Goal: Task Accomplishment & Management: Use online tool/utility

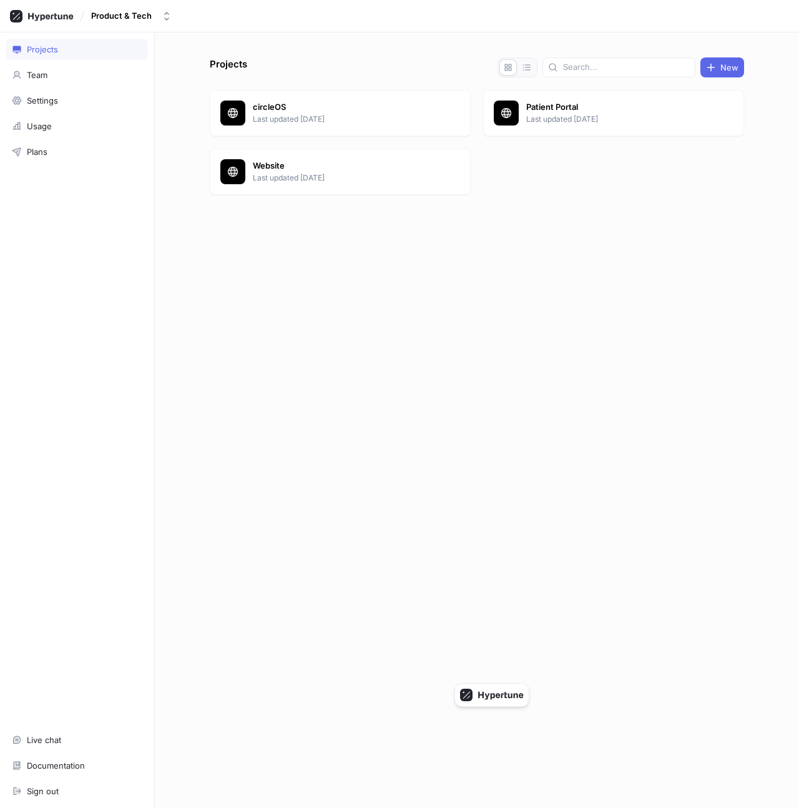
click at [177, 4] on div "Product & Tech" at bounding box center [399, 16] width 799 height 32
click at [156, 11] on button "Product & Tech" at bounding box center [131, 16] width 91 height 21
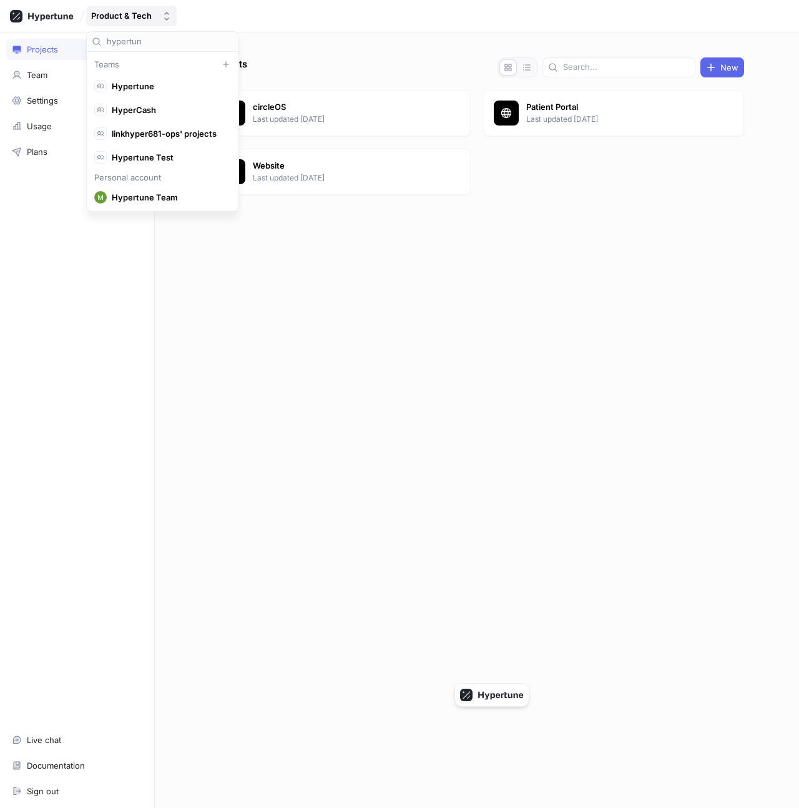
scroll to position [23, 0]
type input "hypertune"
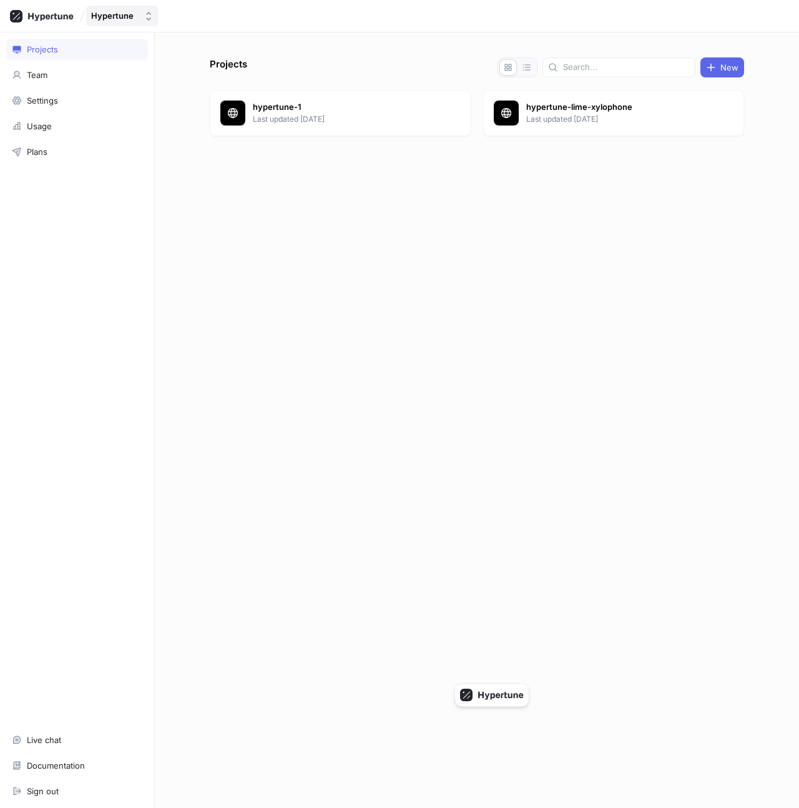
click at [136, 17] on div "Hypertune" at bounding box center [114, 16] width 47 height 11
type input "hypertune"
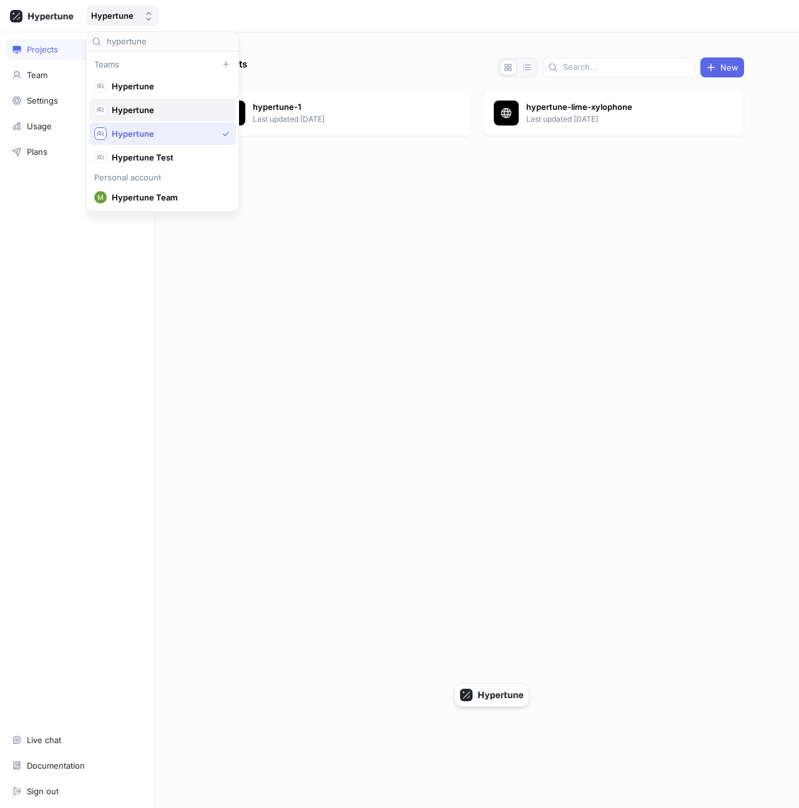
scroll to position [23, 0]
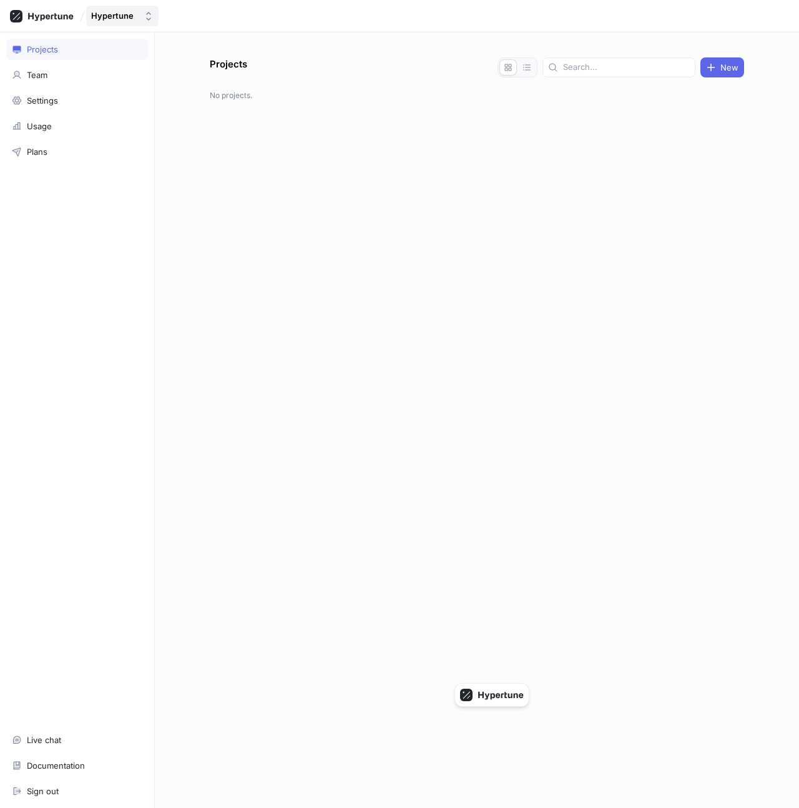
click at [129, 11] on div "Hypertune" at bounding box center [112, 16] width 42 height 11
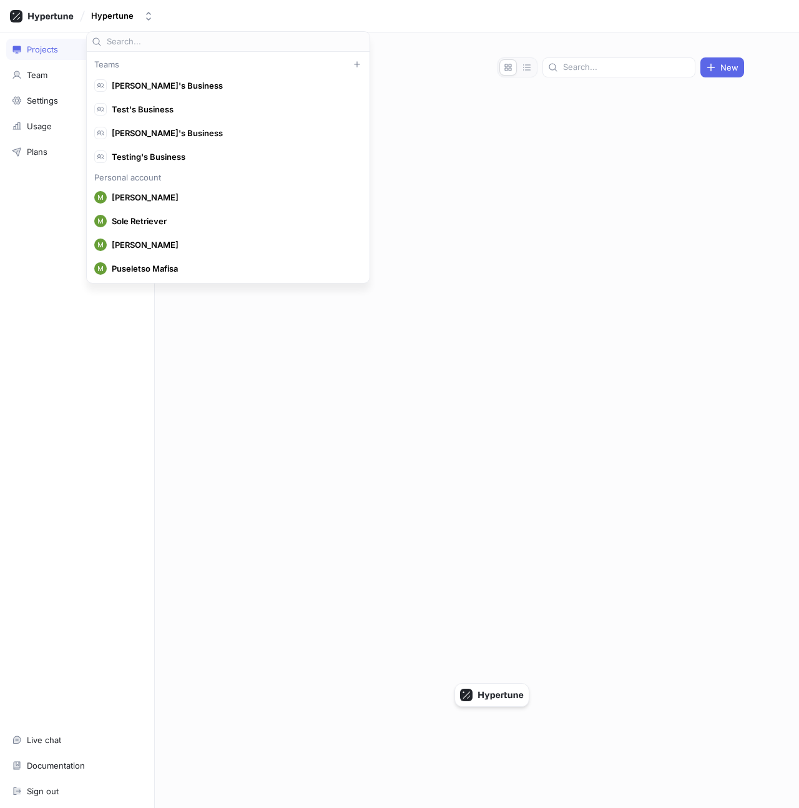
scroll to position [12814, 0]
type input "hypertune"
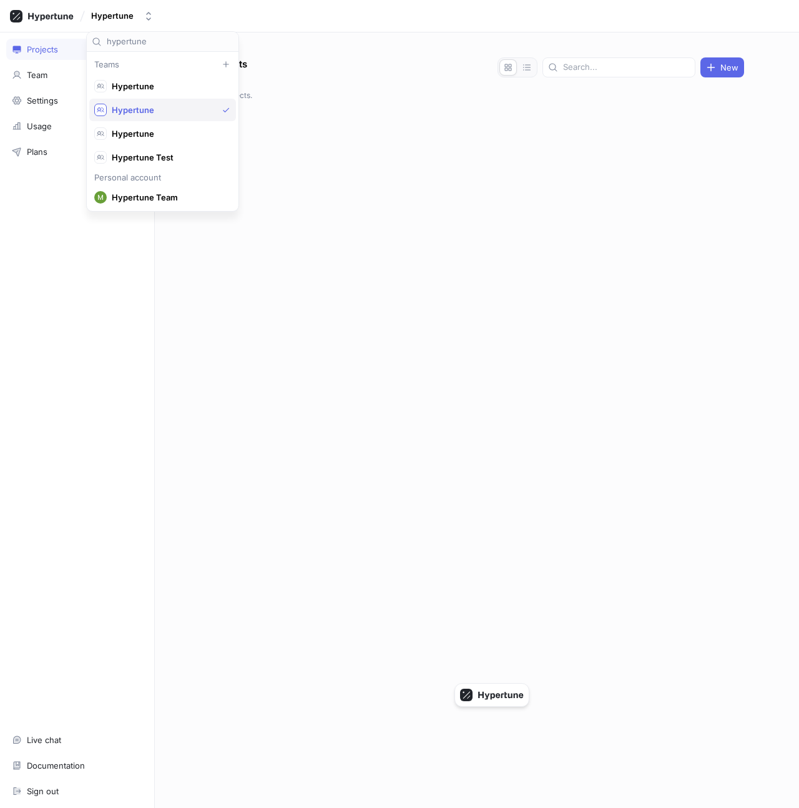
scroll to position [23, 0]
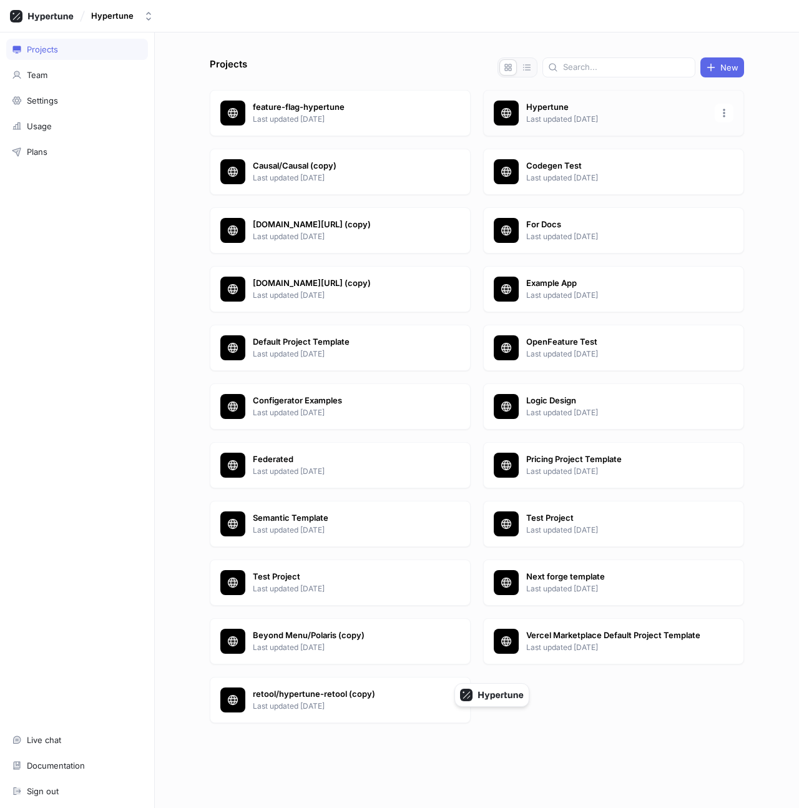
click at [577, 101] on div "Hypertune Last updated [DATE]" at bounding box center [613, 113] width 261 height 46
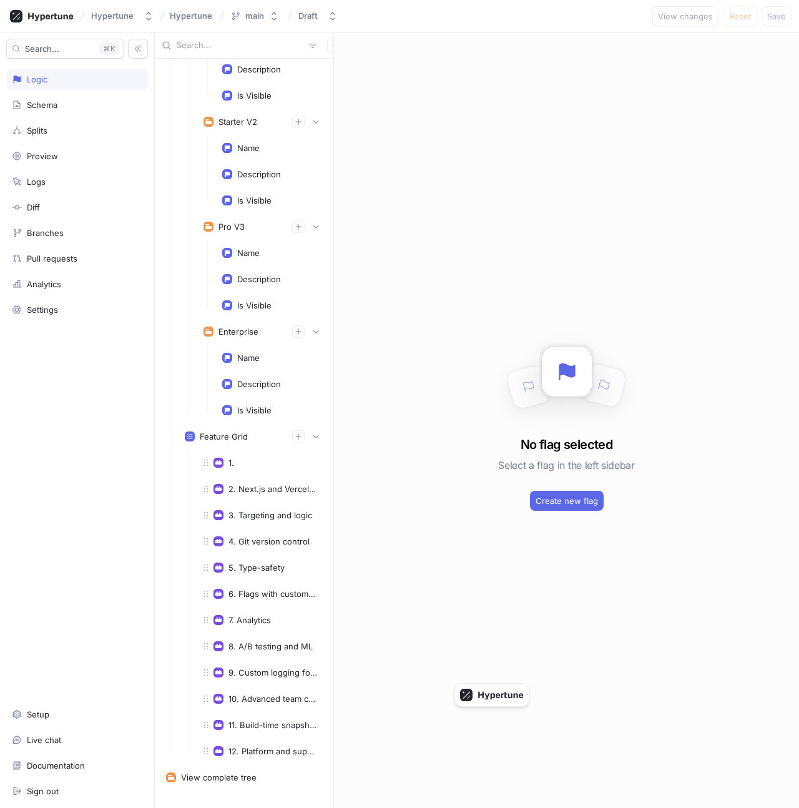
scroll to position [16524, 0]
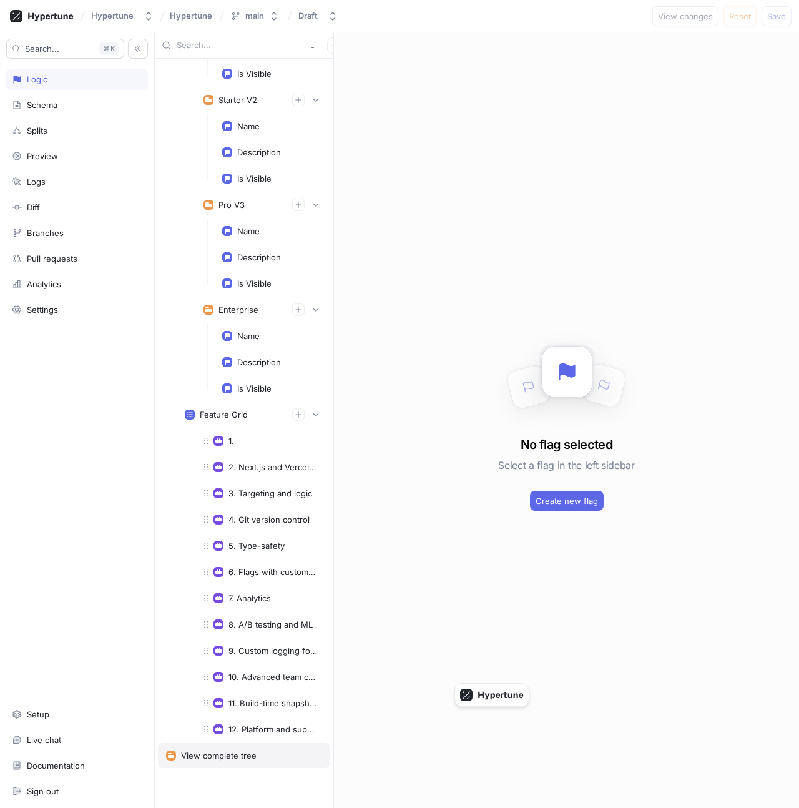
click at [240, 762] on div "View complete tree" at bounding box center [244, 755] width 172 height 25
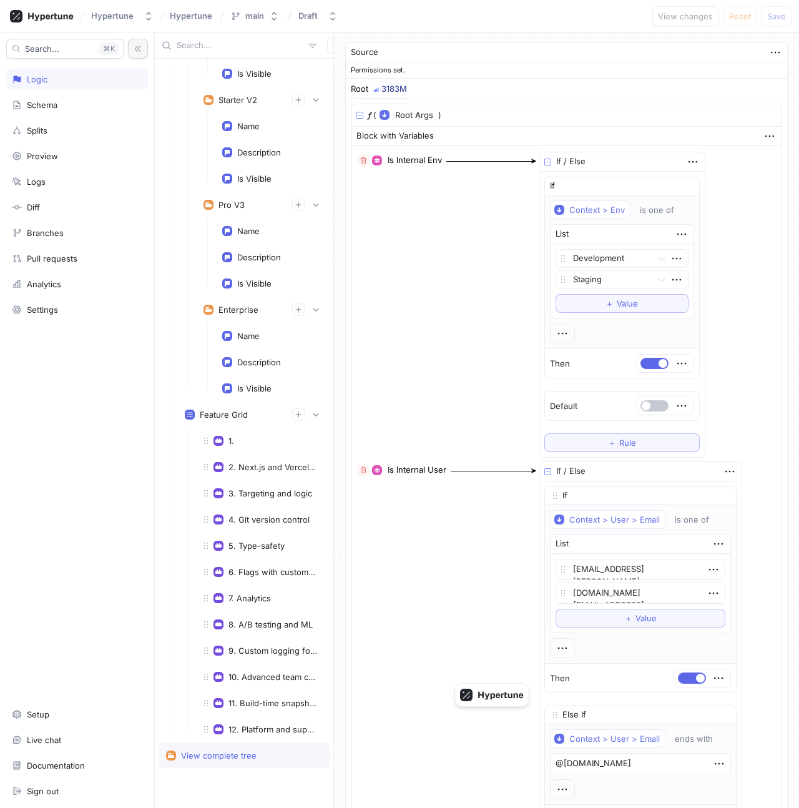
click at [135, 46] on icon "button" at bounding box center [138, 48] width 9 height 9
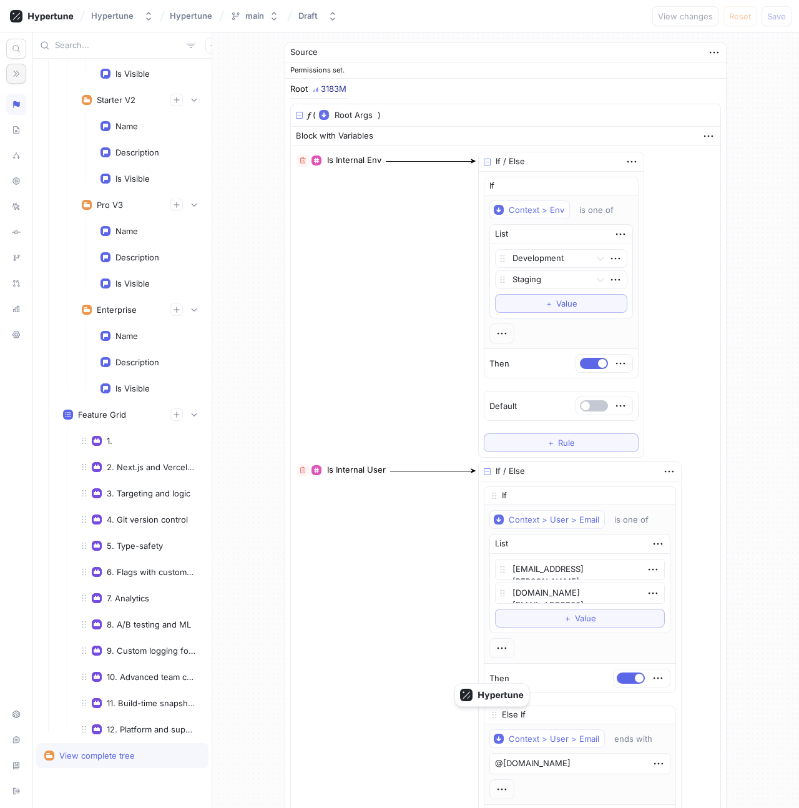
click at [705, 219] on div "Is Internal Env ◦ Boolean If / Else If Context > Env is one of List Development…" at bounding box center [506, 304] width 420 height 307
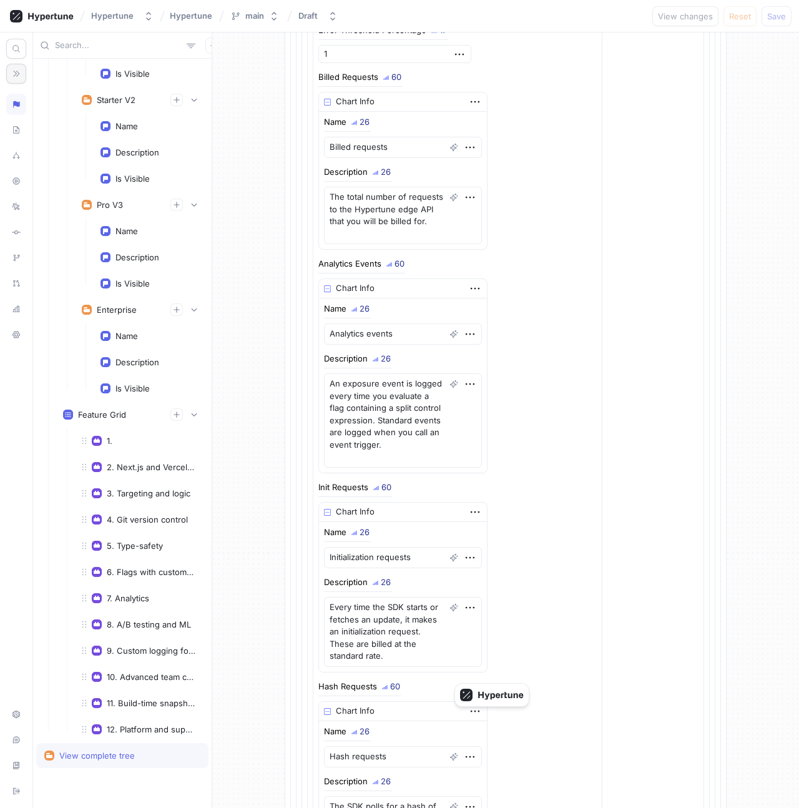
scroll to position [52080, 0]
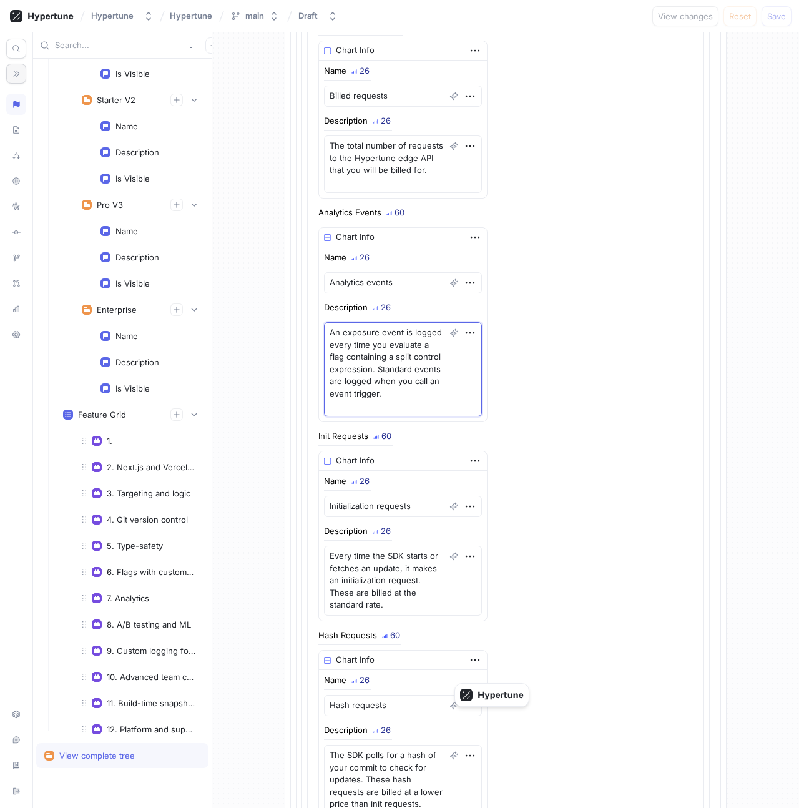
click at [369, 372] on textarea "An exposure event is logged every time you evaluate a flag containing a split c…" at bounding box center [403, 369] width 158 height 94
click at [346, 372] on textarea "An exposure event is logged every time you evaluate a flag containing a split c…" at bounding box center [403, 369] width 158 height 94
click at [377, 367] on textarea "An exposure event is logged every time you evaluate a flag containing a split c…" at bounding box center [403, 369] width 158 height 94
click at [384, 370] on textarea "An exposure event is logged every time you evaluate a flag containing a split c…" at bounding box center [403, 369] width 158 height 94
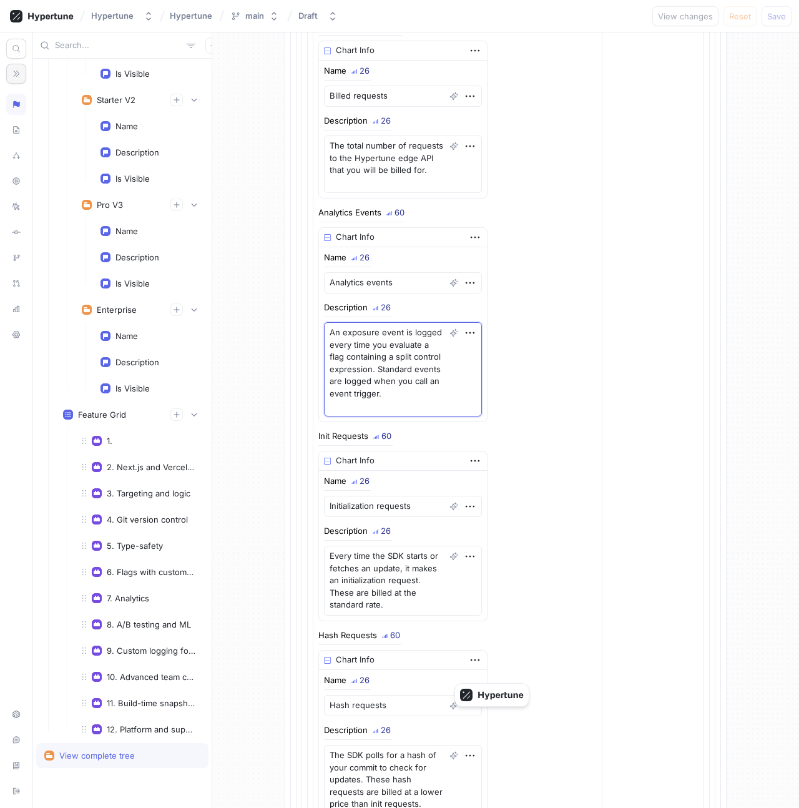
click at [335, 370] on textarea "An exposure event is logged every time you evaluate a flag containing a split c…" at bounding box center [403, 369] width 158 height 94
click at [388, 358] on textarea "An exposure event is logged every time you evaluate a flag containing a split c…" at bounding box center [403, 369] width 158 height 94
click at [375, 387] on textarea "An exposure event is logged every time you evaluate a flag containing a split c…" at bounding box center [403, 369] width 158 height 94
type textarea "x"
paste textarea "n experiment"
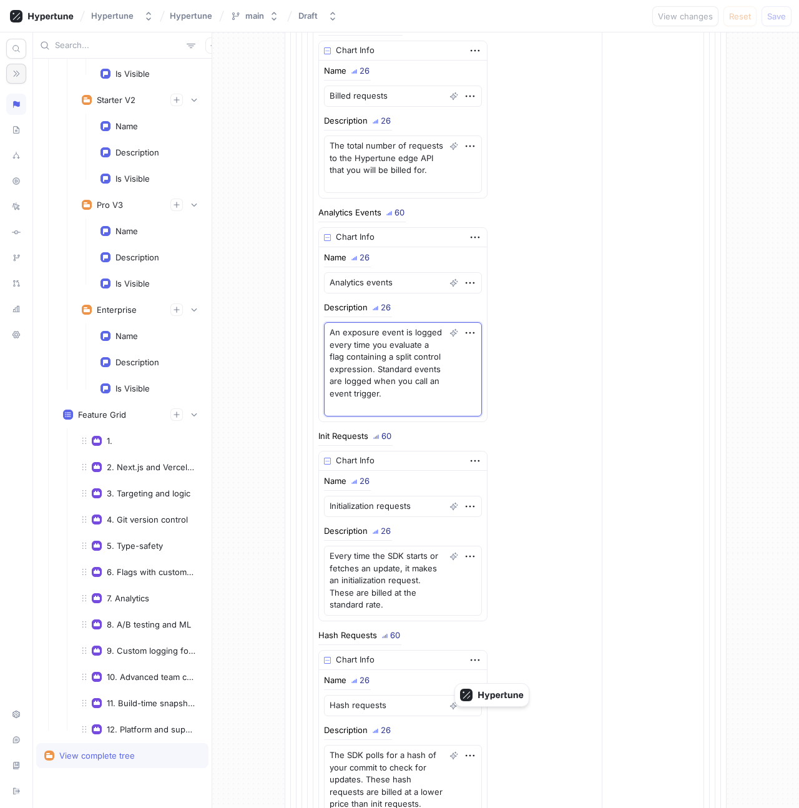
type textarea "An exposure event is logged every time you evaluate a flag containing an experi…"
type textarea "x"
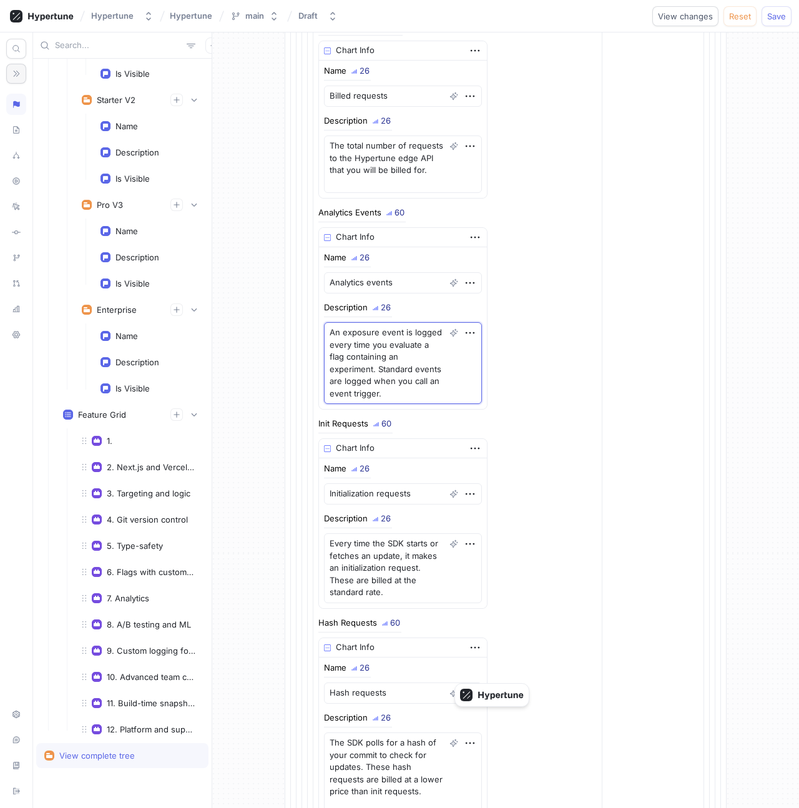
type textarea "An exposure event is logged every time you evaluate a flag containing an experi…"
click at [544, 387] on div "Analytics Events 60 Chart Info Name 26 Analytics events Description 26 An expos…" at bounding box center [457, 309] width 279 height 201
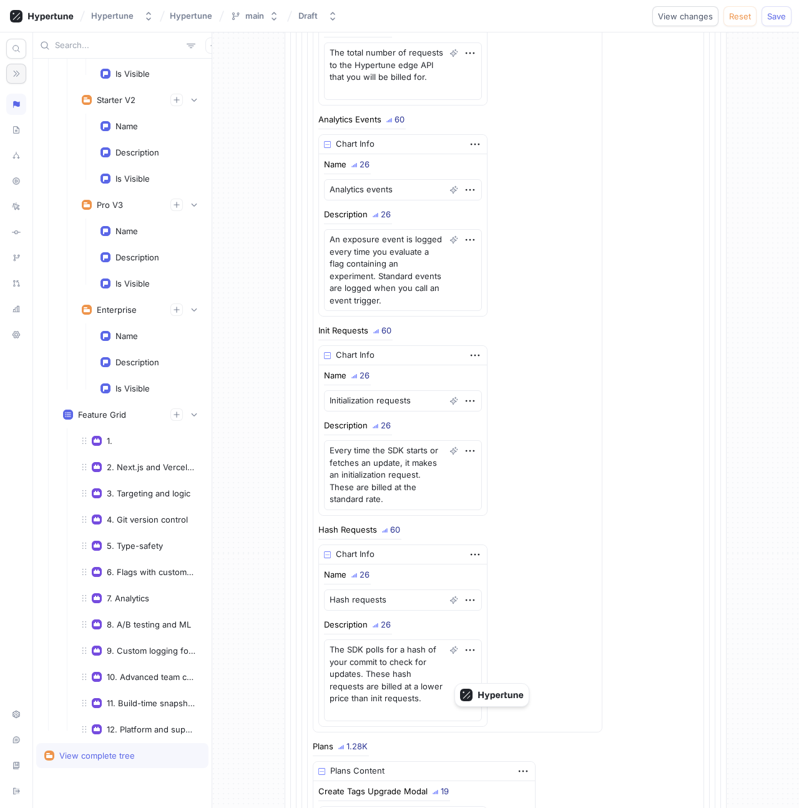
scroll to position [52212, 0]
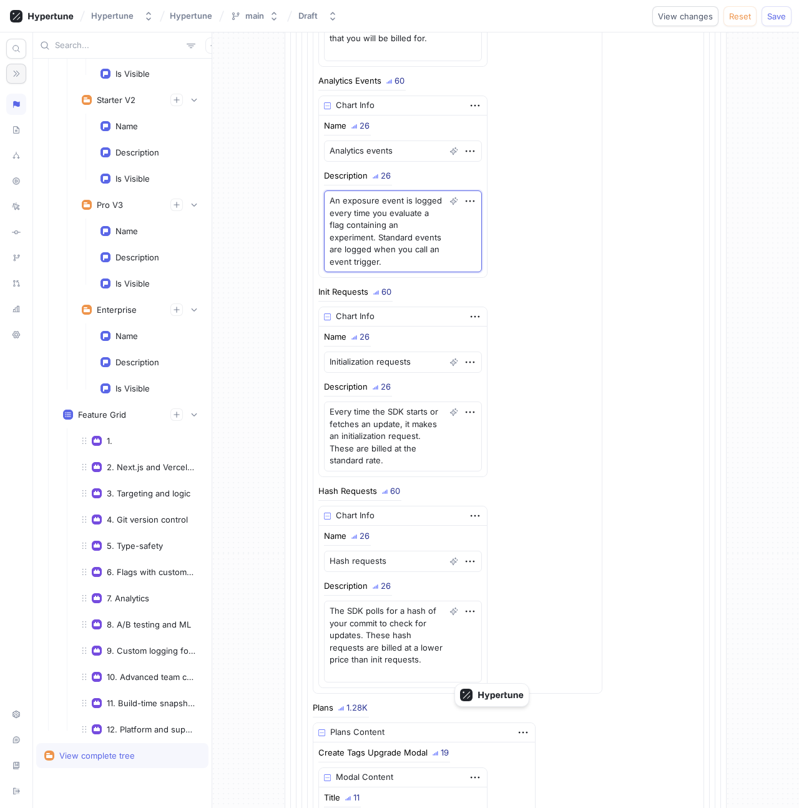
click at [378, 215] on textarea "An exposure event is logged every time you evaluate a flag containing an experi…" at bounding box center [403, 231] width 158 height 82
type textarea "x"
paste textarea
type textarea "An exposure event is logged every time you evaluate an experiment. Standard eve…"
click at [350, 203] on textarea "An exposure event is logged every time you evaluate an experiment. Standard eve…" at bounding box center [403, 231] width 158 height 82
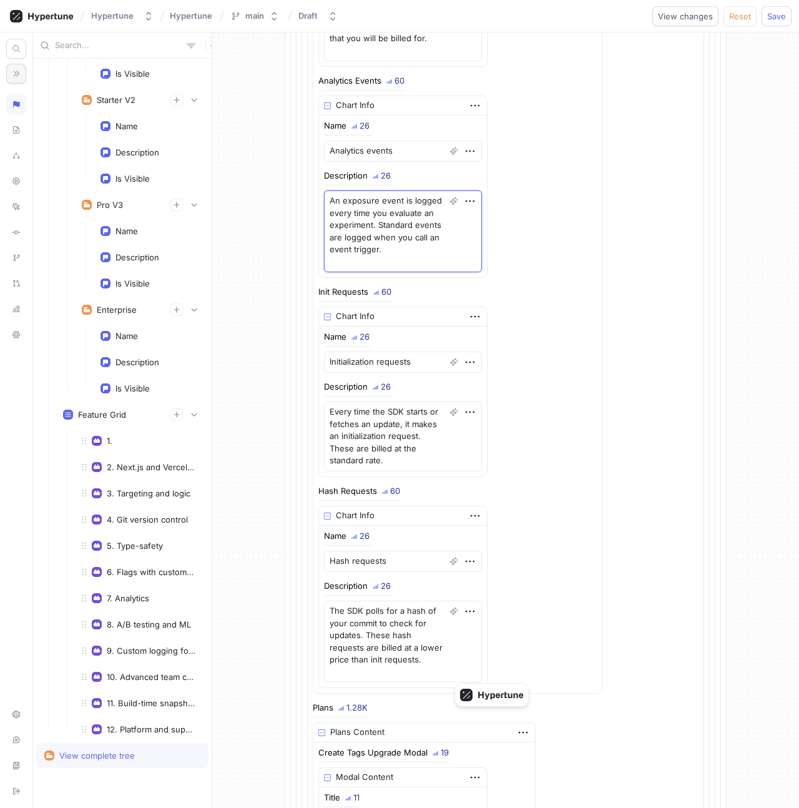
drag, startPoint x: 362, startPoint y: 206, endPoint x: 405, endPoint y: 265, distance: 73.3
click at [405, 265] on textarea "An exposure event is logged every time you evaluate an experiment. Standard eve…" at bounding box center [403, 231] width 158 height 82
type textarea "x"
type textarea "An exposure event is logged every time you evaluate an experiment. Standard eve…"
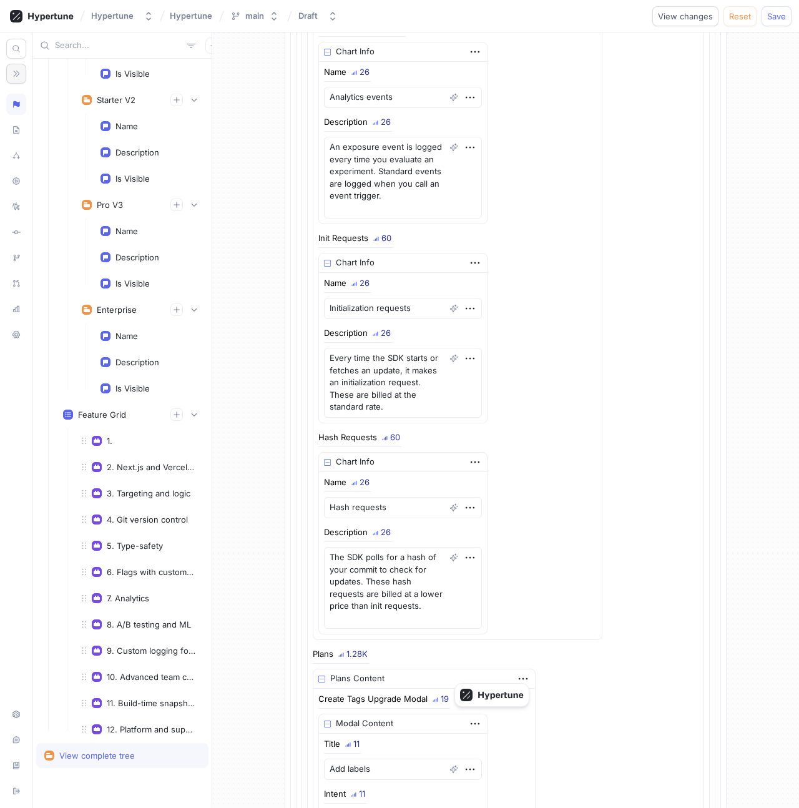
click at [558, 311] on div "Init Requests 60 Chart Info Name 26 Initialization requests Description 26 Ever…" at bounding box center [457, 328] width 279 height 189
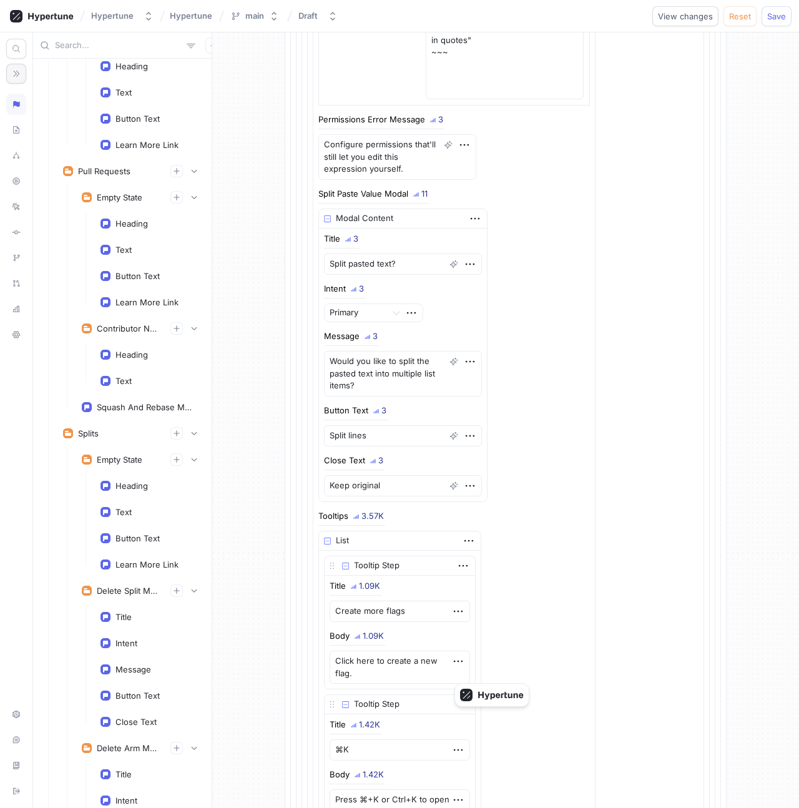
scroll to position [62519, 0]
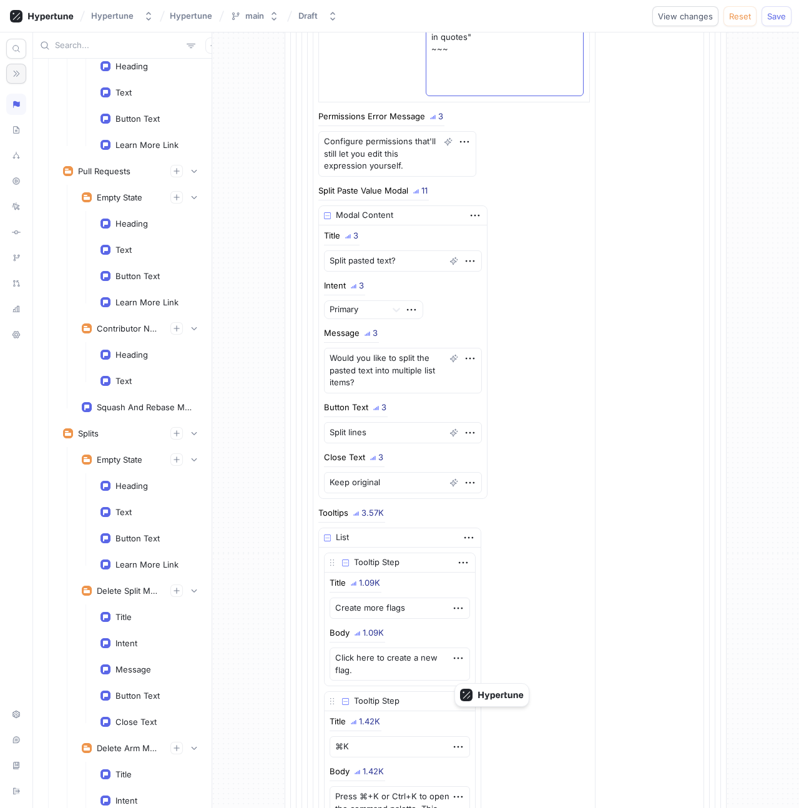
click at [678, 12] on span "View changes" at bounding box center [685, 15] width 55 height 7
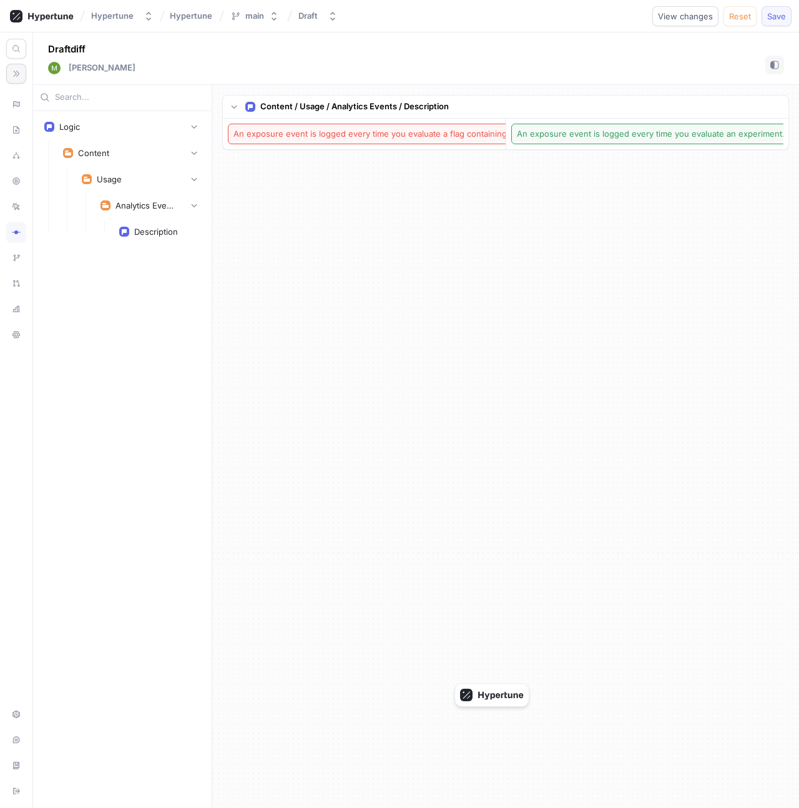
click at [779, 13] on span "Save" at bounding box center [776, 15] width 19 height 7
click at [20, 78] on button "button" at bounding box center [16, 74] width 20 height 20
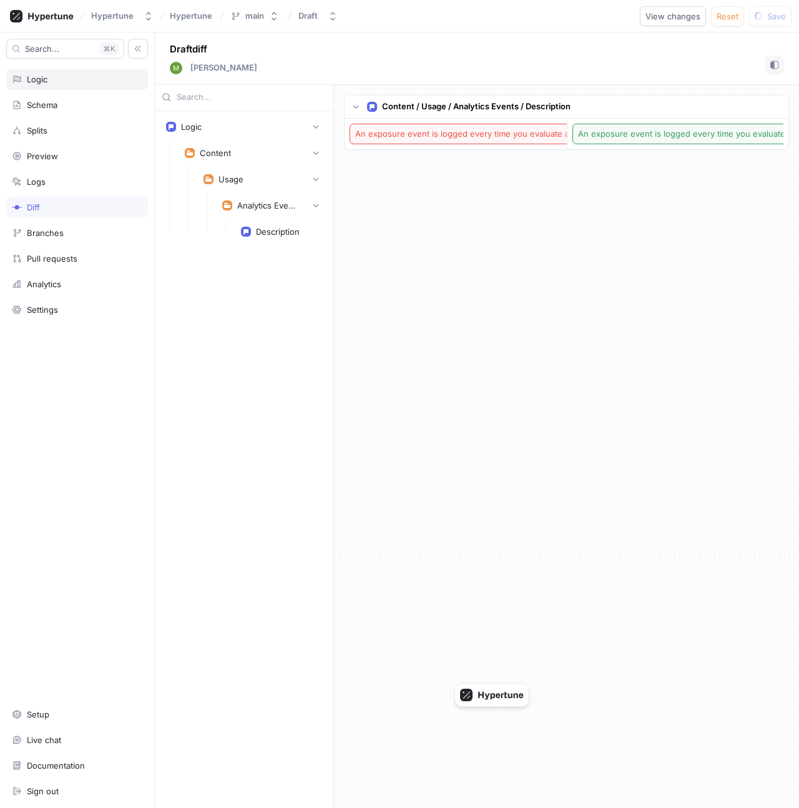
click at [52, 79] on div "Logic" at bounding box center [77, 79] width 131 height 10
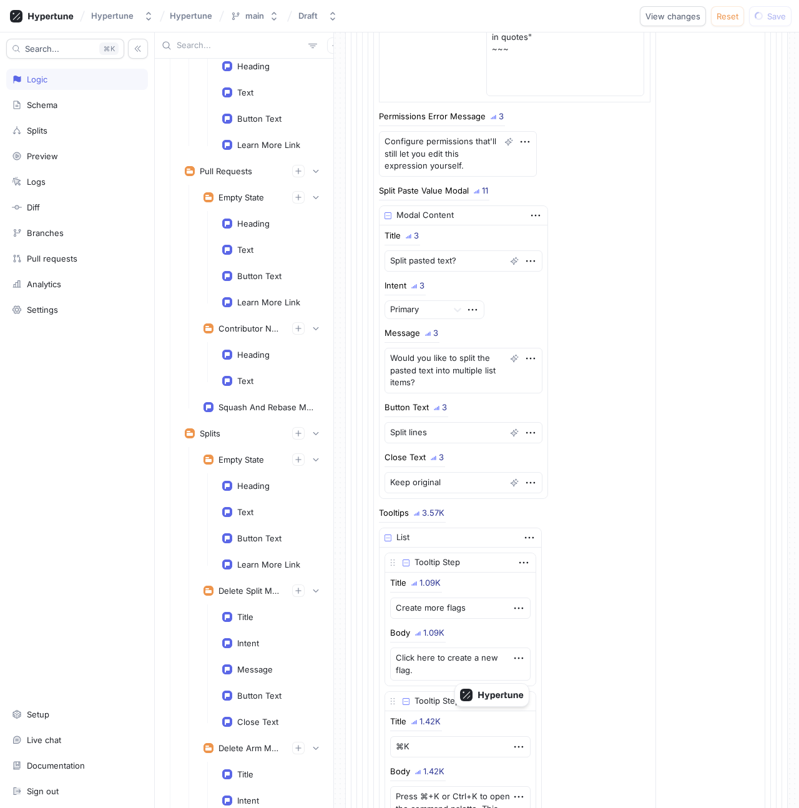
scroll to position [62020, 0]
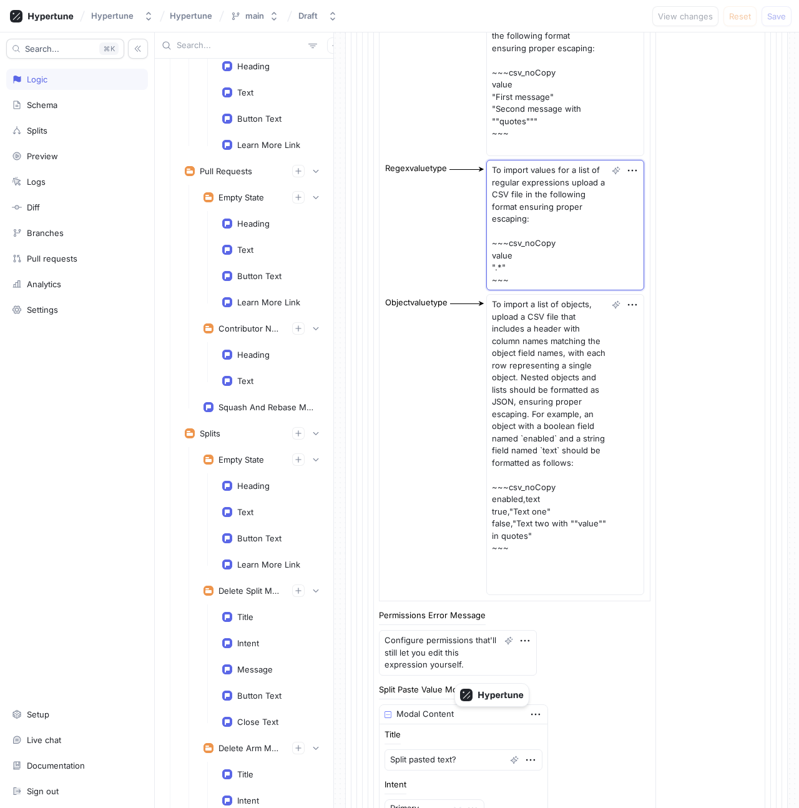
click at [570, 251] on textarea "To import values for a list of regular expressions upload a CSV file in the fol…" at bounding box center [565, 225] width 158 height 131
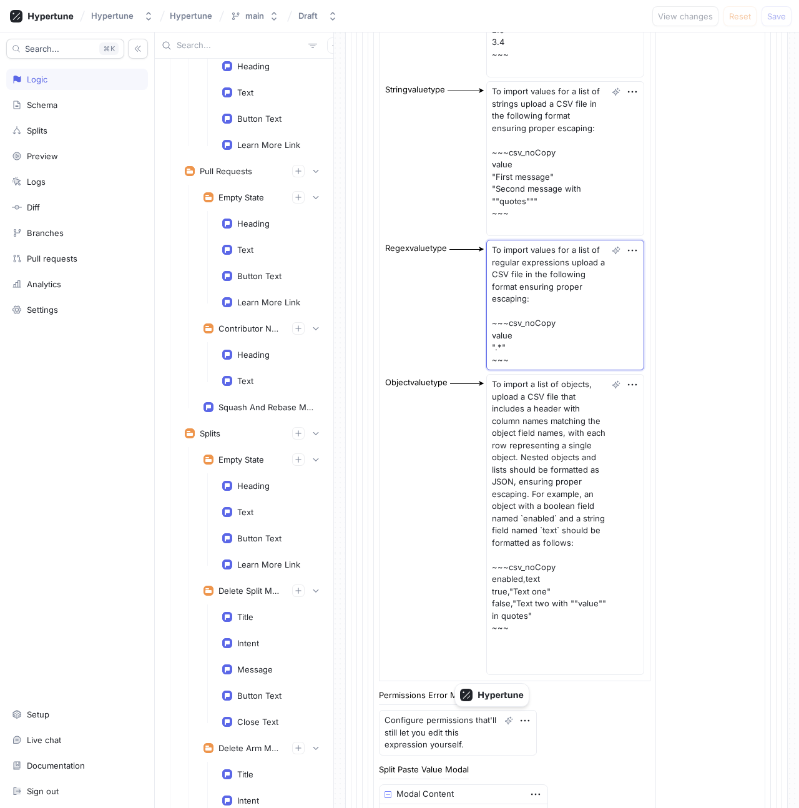
scroll to position [61939, 0]
click at [48, 18] on icon at bounding box center [50, 16] width 45 height 8
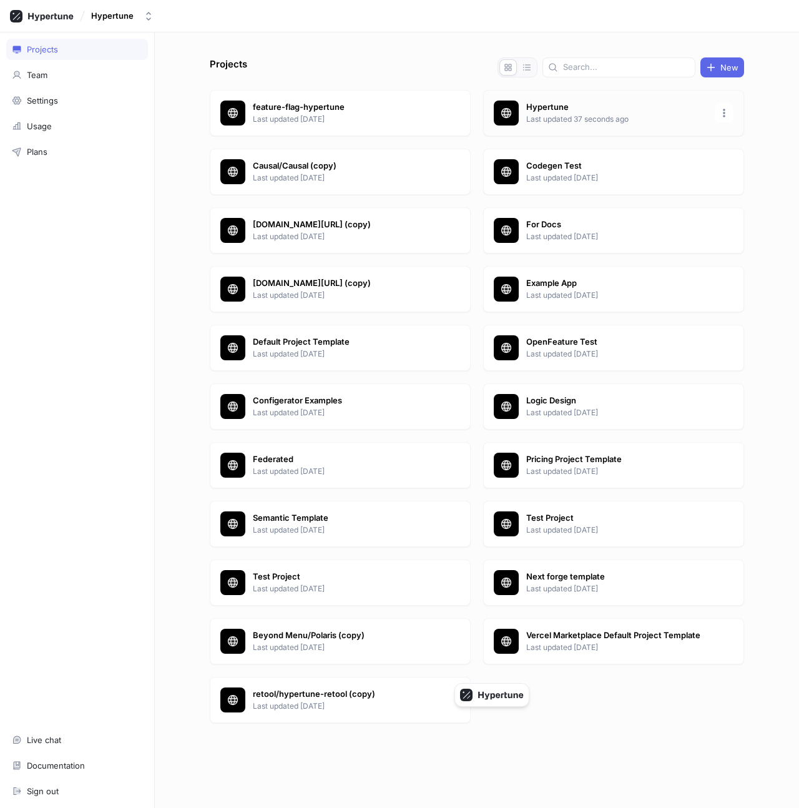
click at [556, 114] on p "Last updated 37 seconds ago" at bounding box center [616, 119] width 181 height 11
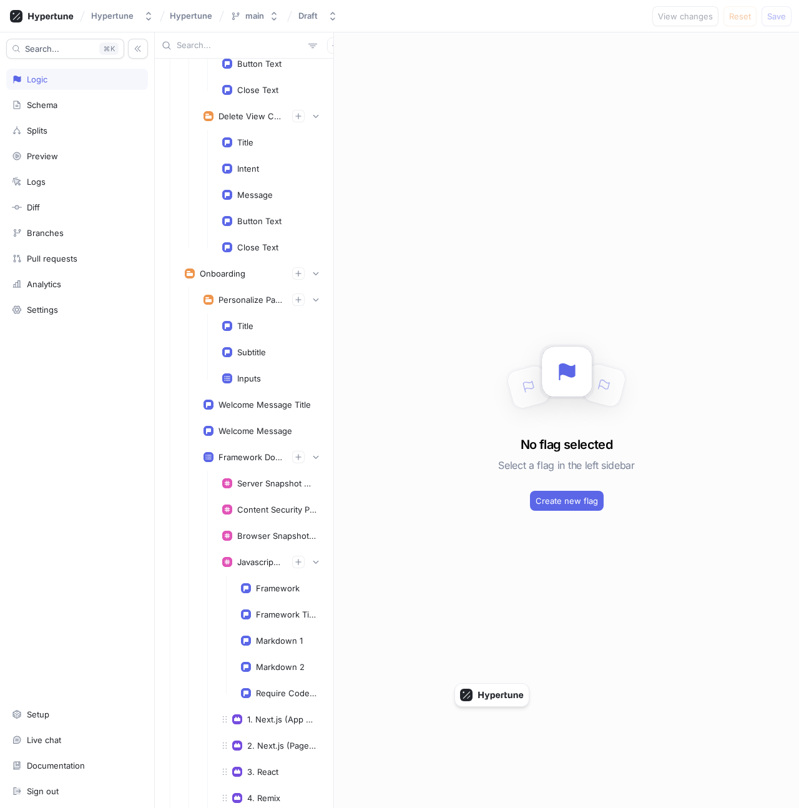
scroll to position [16524, 0]
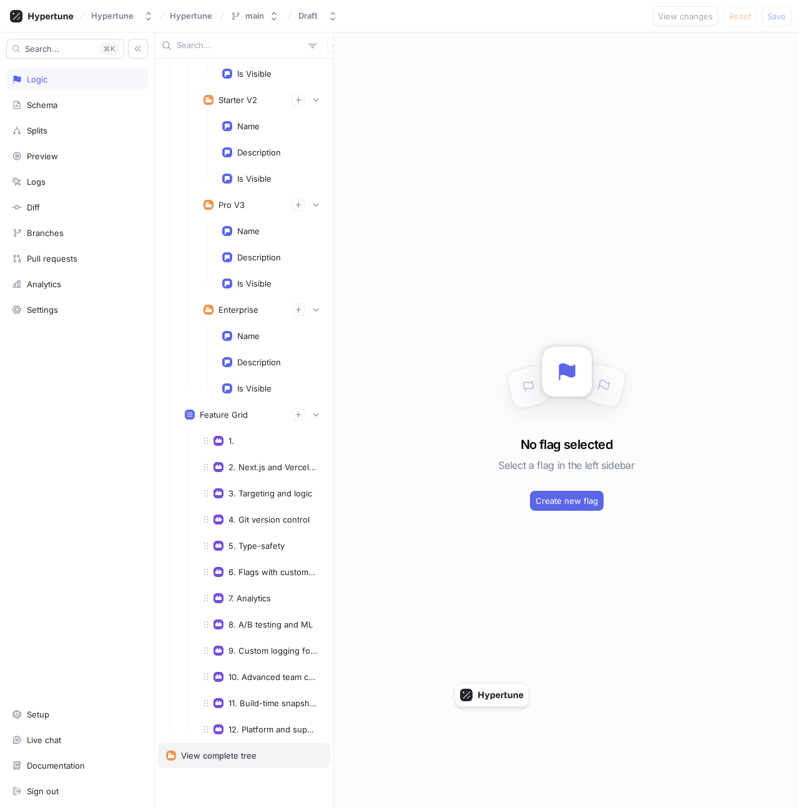
click at [237, 752] on div "View complete tree" at bounding box center [219, 756] width 76 height 10
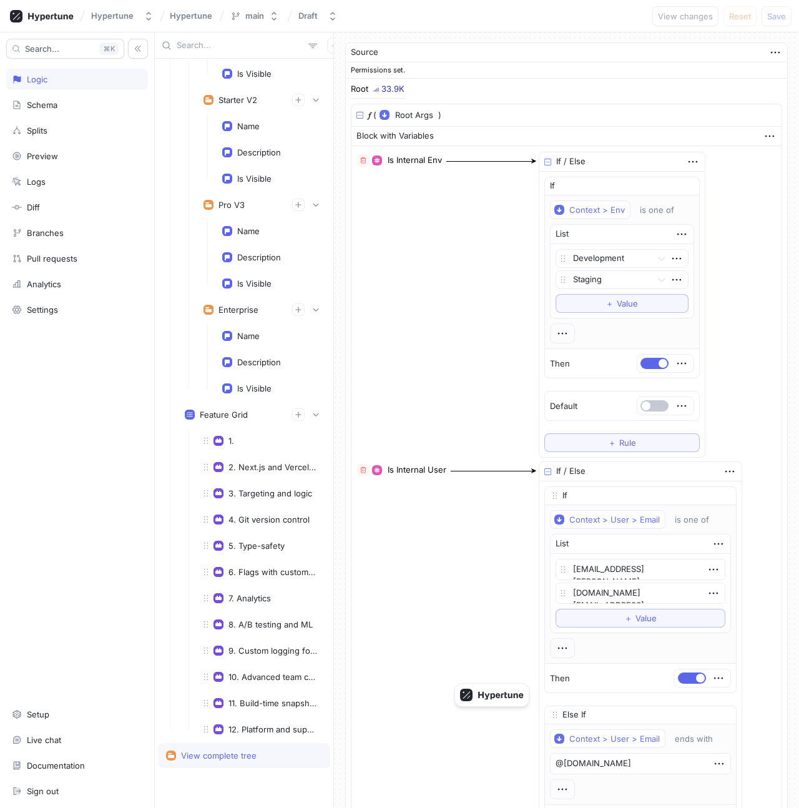
click at [491, 285] on div "Is Internal Env ◦ Boolean If / Else If Context > Env is one of List Development…" at bounding box center [567, 304] width 420 height 307
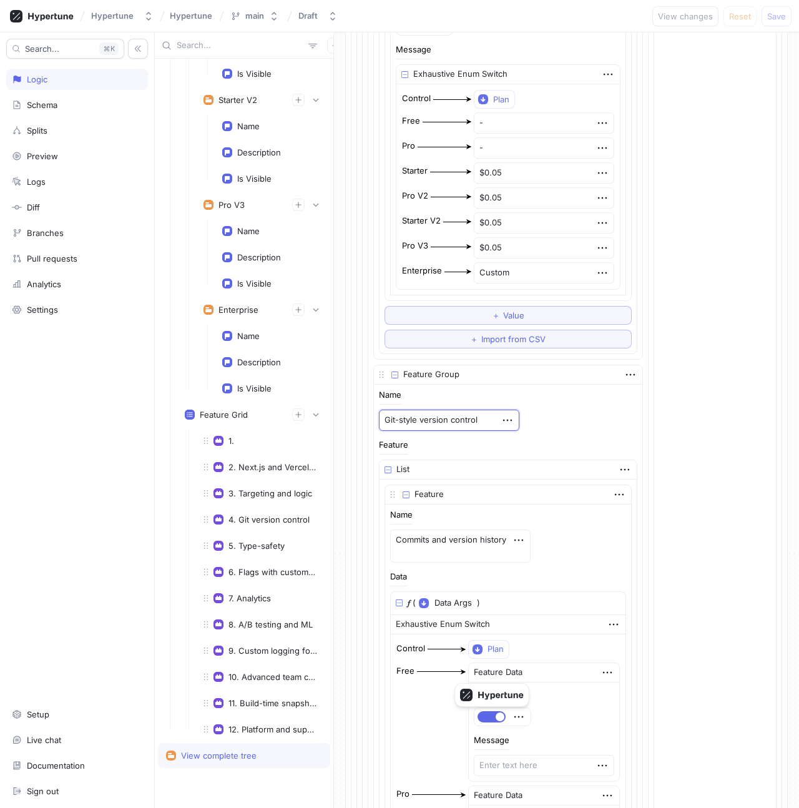
click at [413, 421] on textarea "Git-style version control" at bounding box center [449, 420] width 141 height 21
click at [417, 419] on textarea "Git-style version control" at bounding box center [449, 420] width 141 height 21
click at [407, 419] on textarea "Git-style version control" at bounding box center [449, 420] width 141 height 21
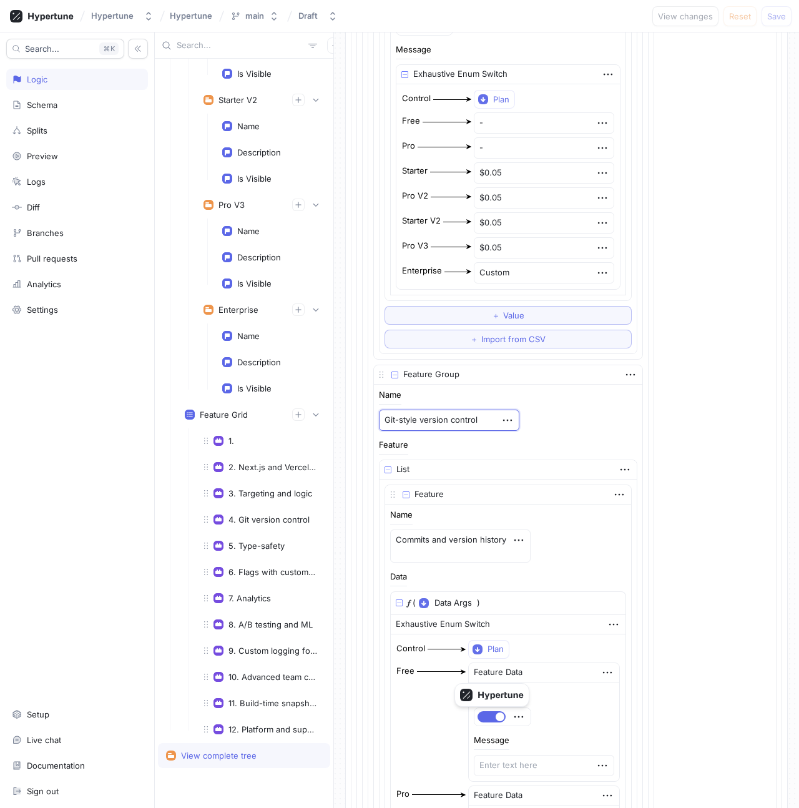
click at [425, 423] on textarea "Git-style version control" at bounding box center [449, 420] width 141 height 21
click at [609, 412] on div "Name Git-style version control" at bounding box center [508, 411] width 259 height 40
type textarea "x"
click at [16, 18] on rect at bounding box center [16, 16] width 12 height 12
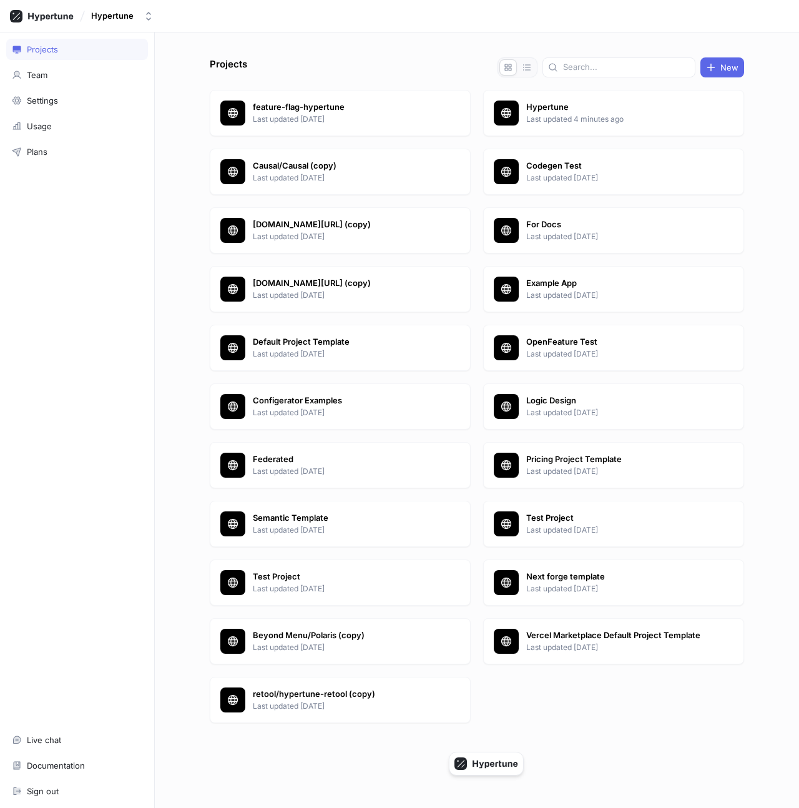
click at [542, 745] on div at bounding box center [477, 753] width 535 height 50
click at [561, 108] on p "Hypertune" at bounding box center [616, 107] width 181 height 12
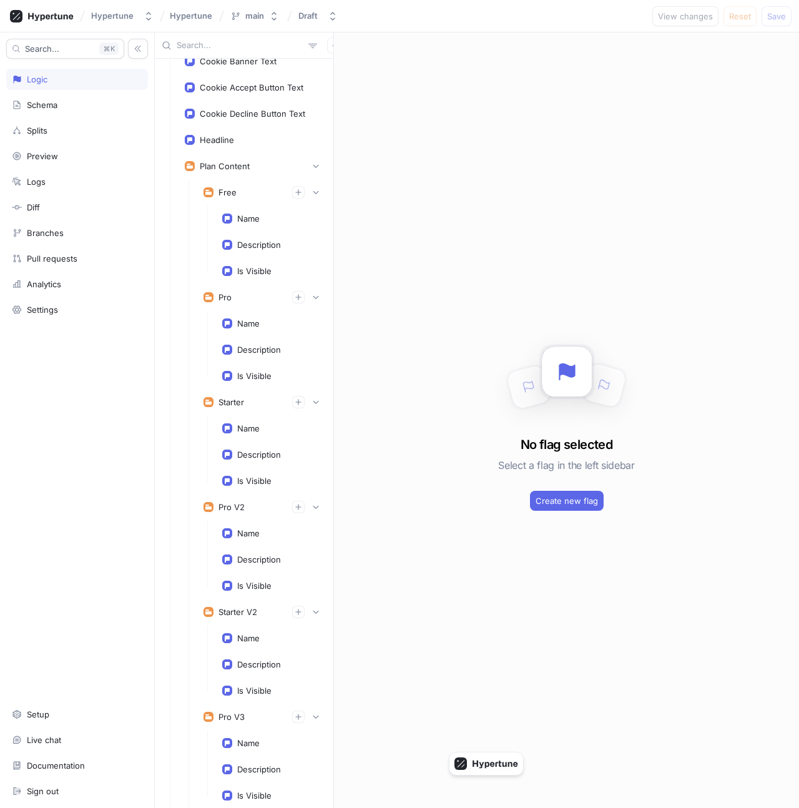
scroll to position [16524, 0]
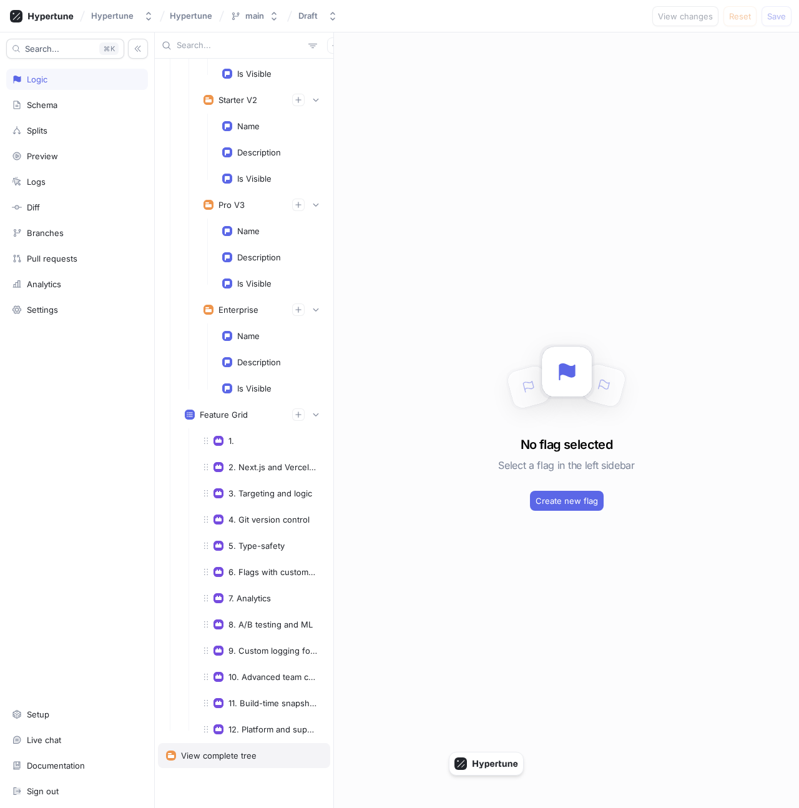
click at [247, 757] on div "View complete tree" at bounding box center [219, 756] width 76 height 10
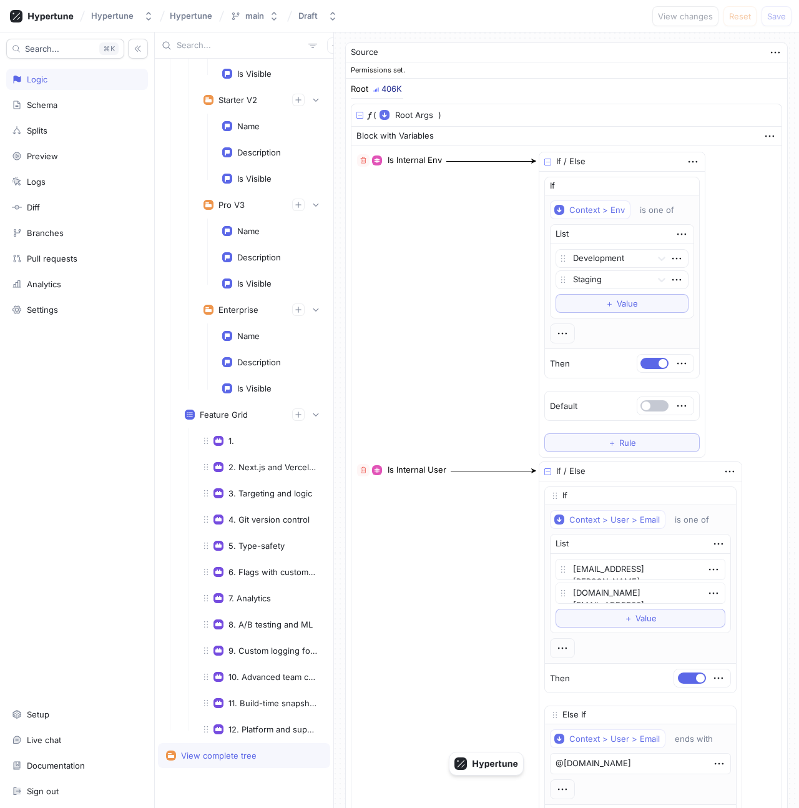
click at [463, 320] on div "Is Internal Env ◦ Boolean If / Else If Context > Env is one of List Development…" at bounding box center [567, 304] width 420 height 307
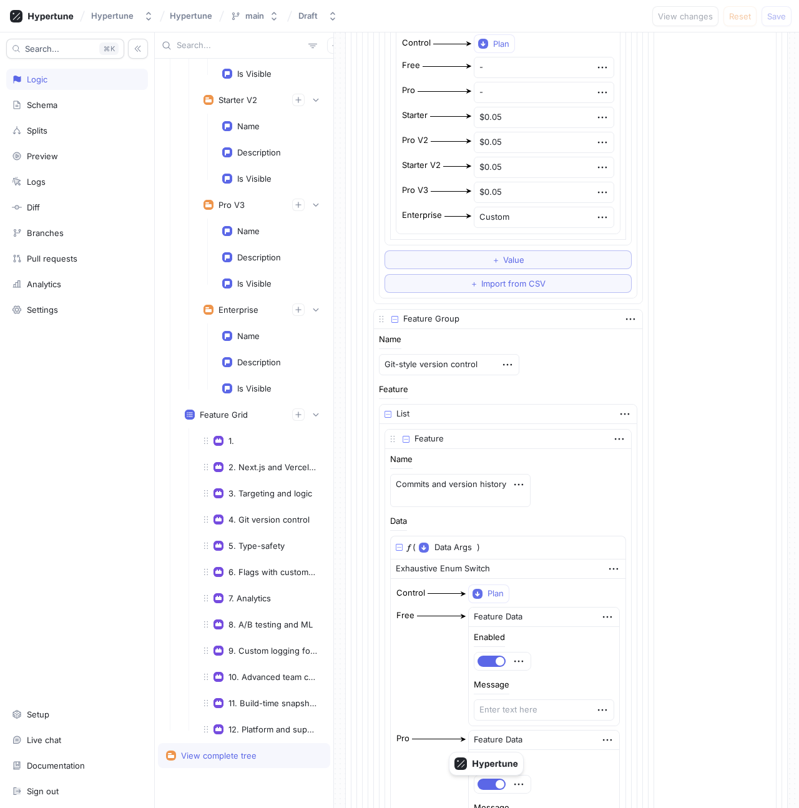
scroll to position [24894, 0]
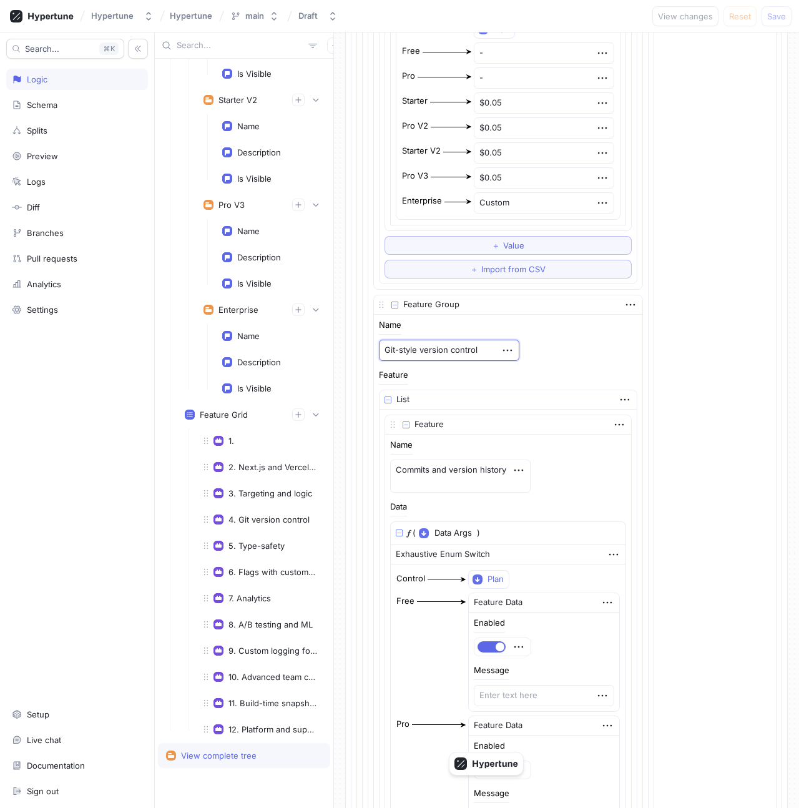
click at [410, 347] on textarea "Git-style version control" at bounding box center [449, 350] width 141 height 21
click at [407, 350] on textarea "Git-style version control" at bounding box center [449, 350] width 141 height 21
type textarea "x"
type textarea "Git-like version control"
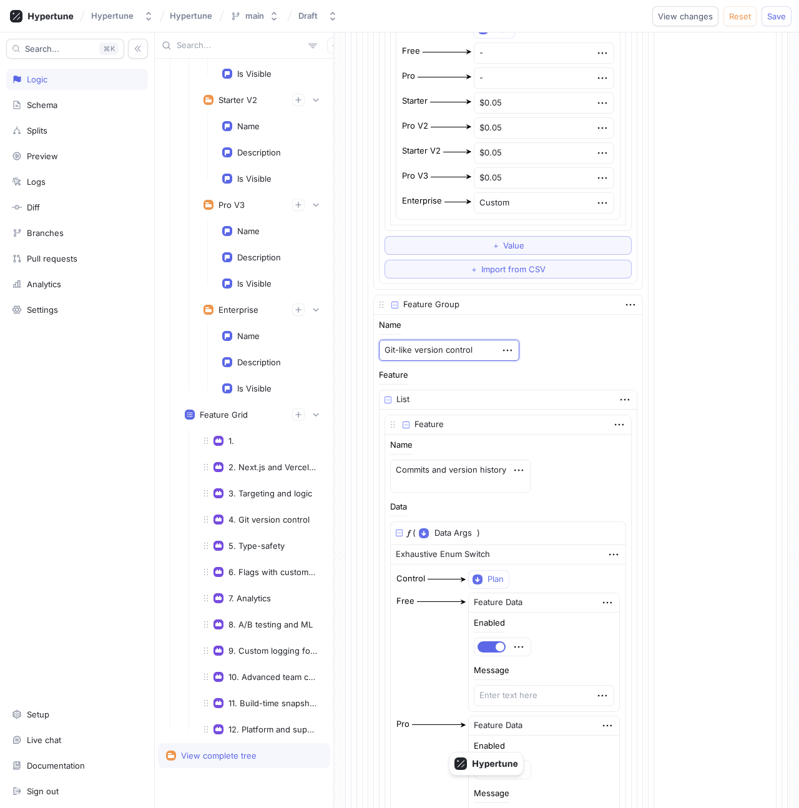
type textarea "x"
type textarea "Git-like version control"
click at [592, 354] on div "Name Git-like version control" at bounding box center [508, 341] width 259 height 40
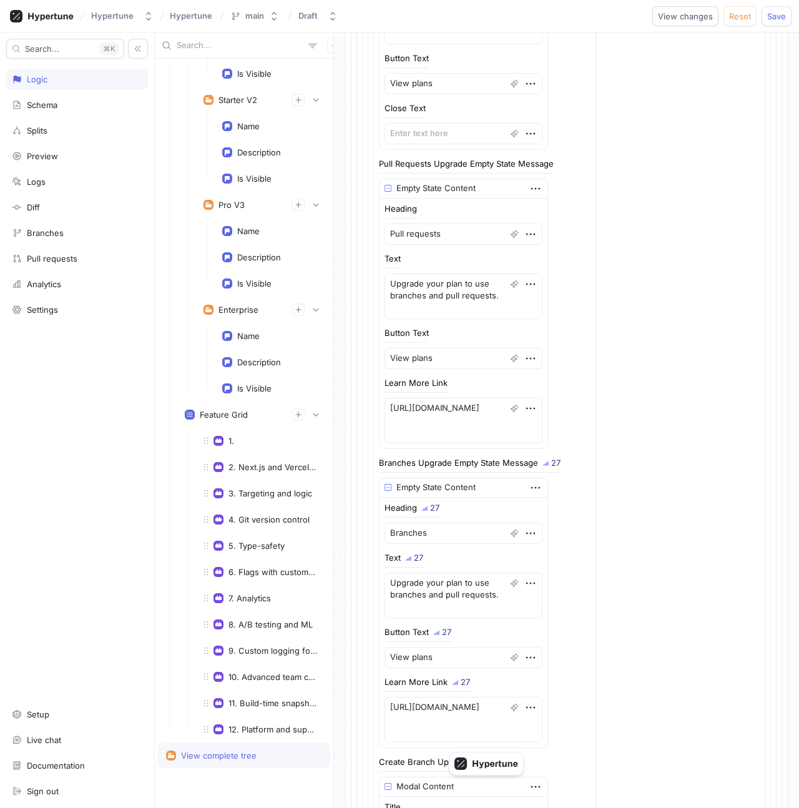
scroll to position [68349, 0]
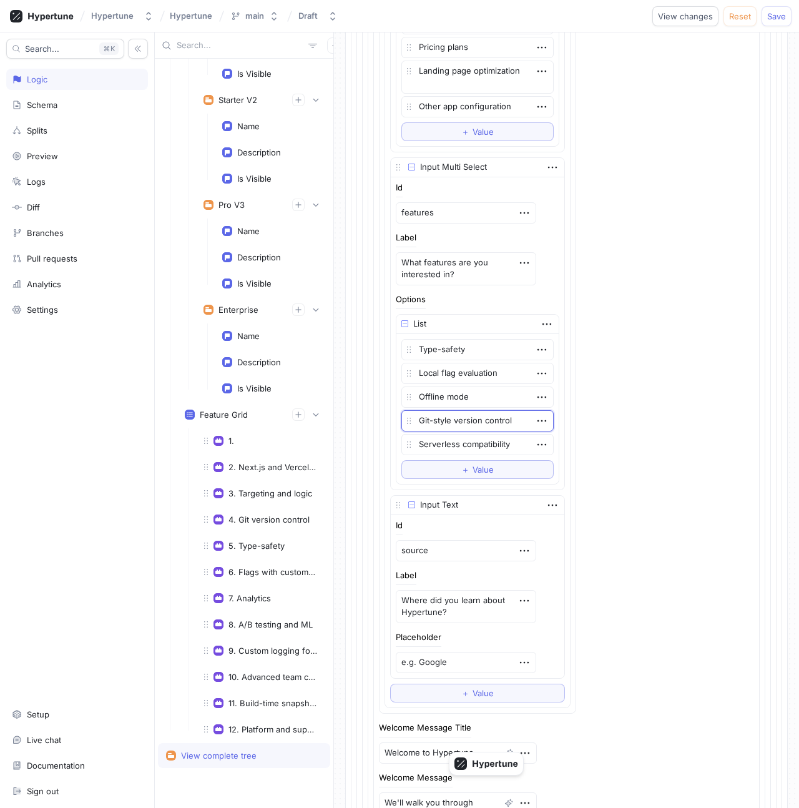
click at [444, 421] on textarea "Git-style version control" at bounding box center [478, 420] width 152 height 21
type textarea "x"
type textarea "Git-like version control"
type textarea "x"
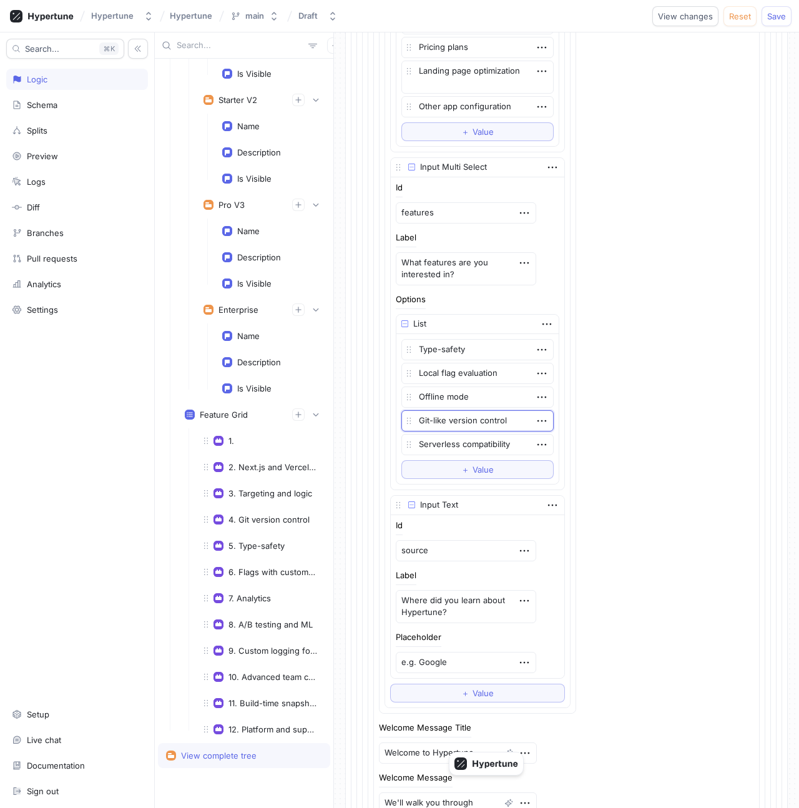
type textarea "Git-like version control"
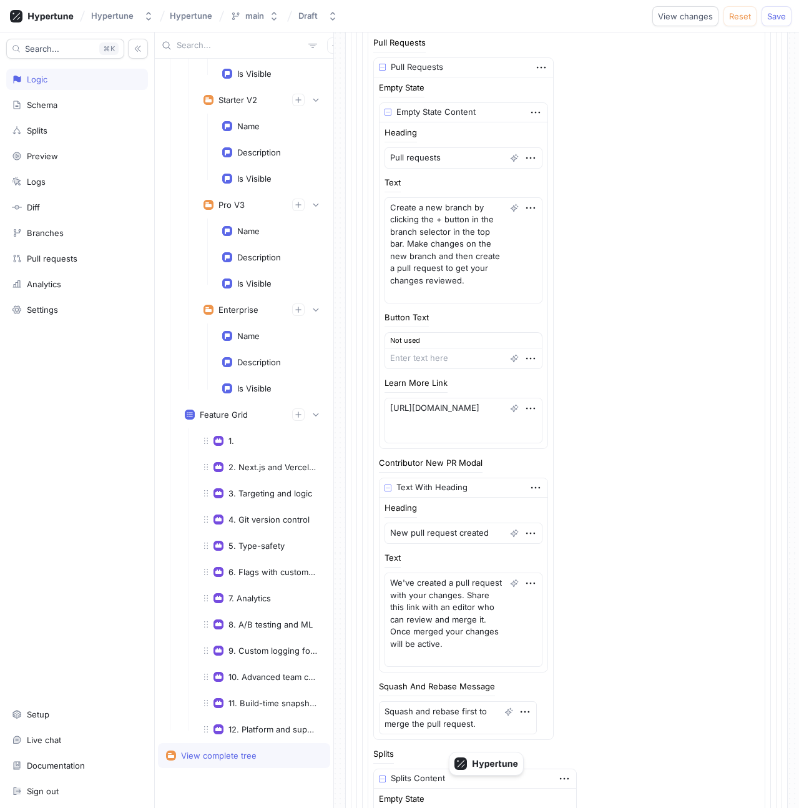
scroll to position [54822, 0]
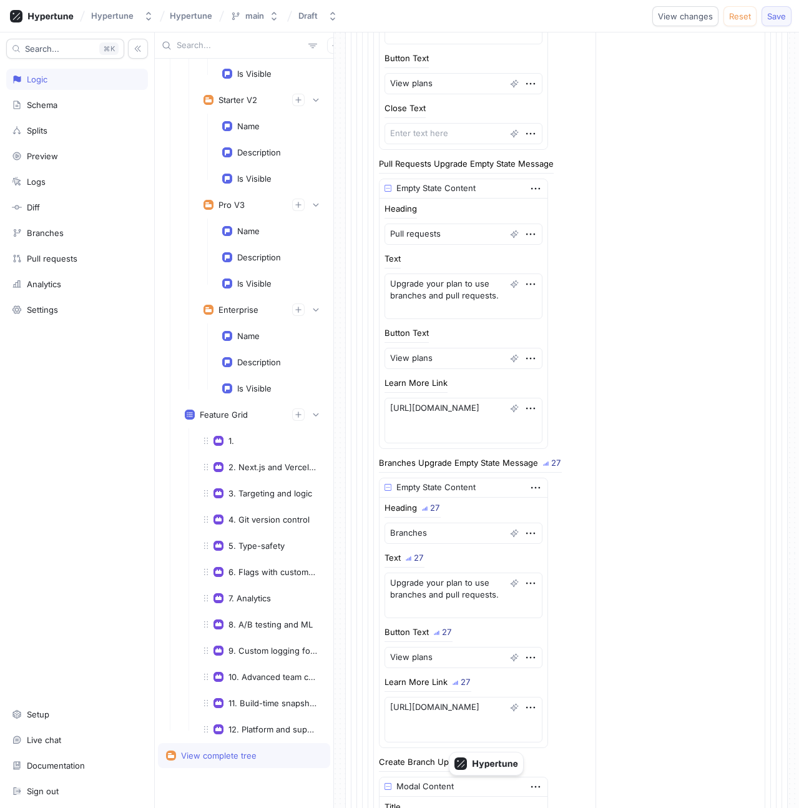
click at [683, 16] on span "View changes" at bounding box center [685, 15] width 55 height 7
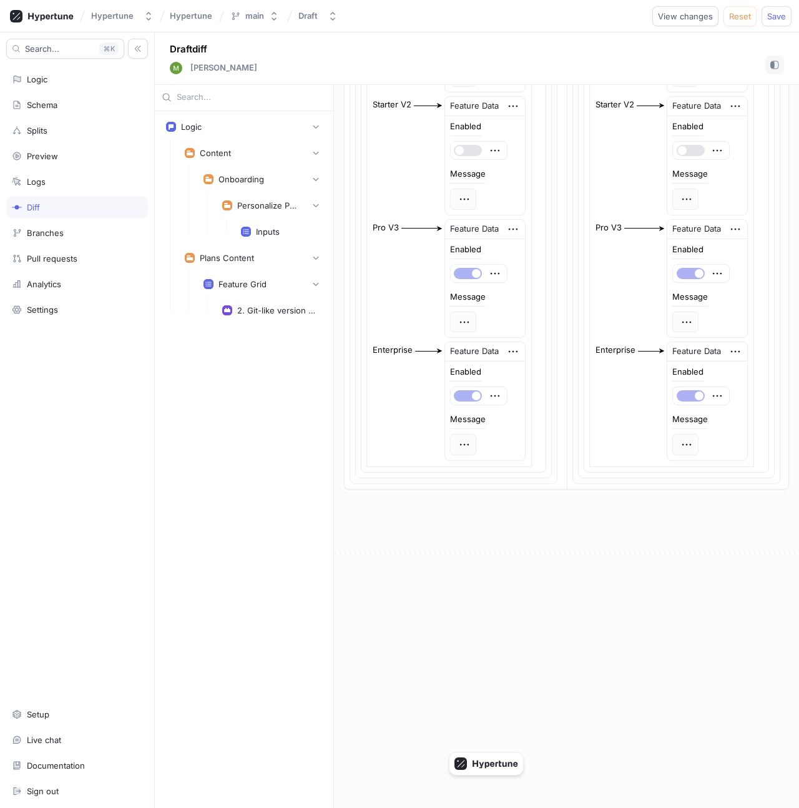
scroll to position [6157, 0]
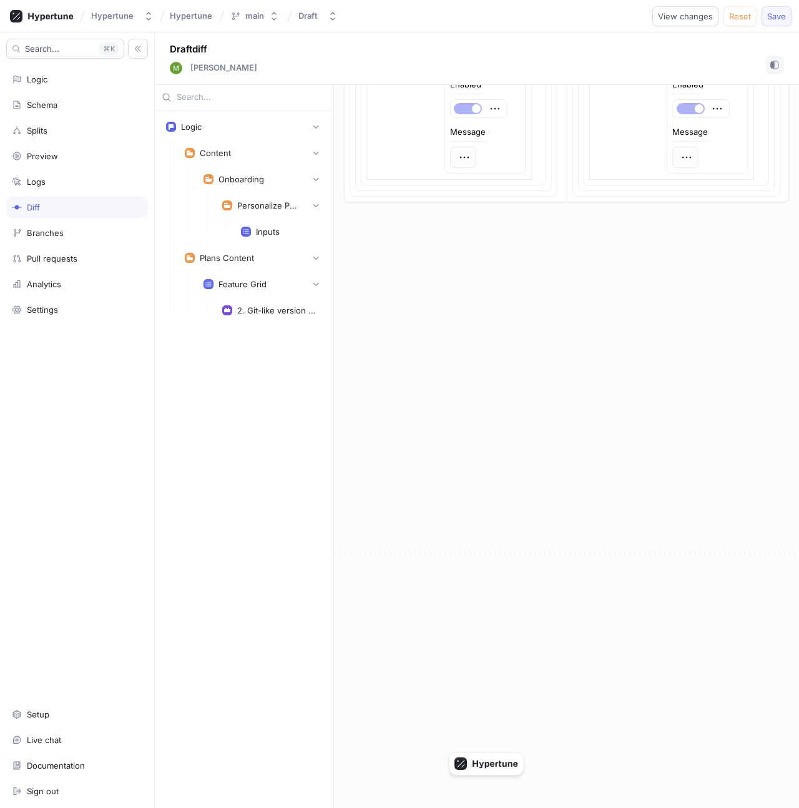
click at [773, 24] on button "Save" at bounding box center [777, 16] width 30 height 20
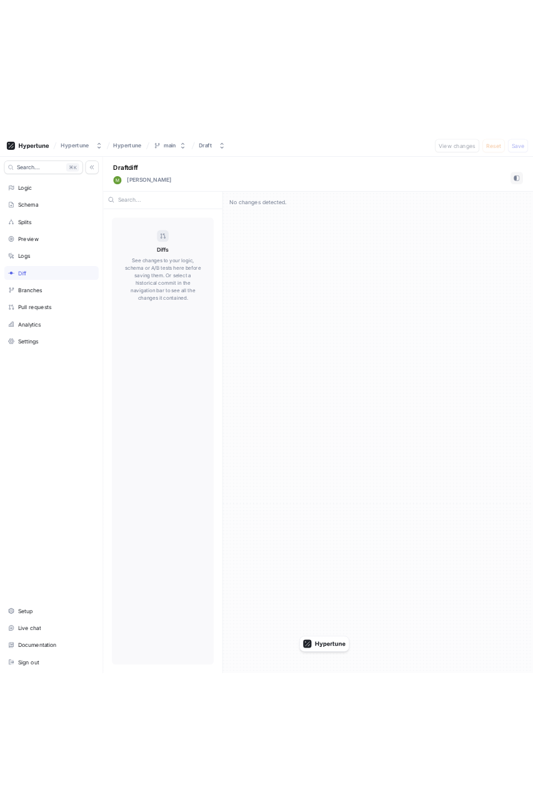
scroll to position [0, 0]
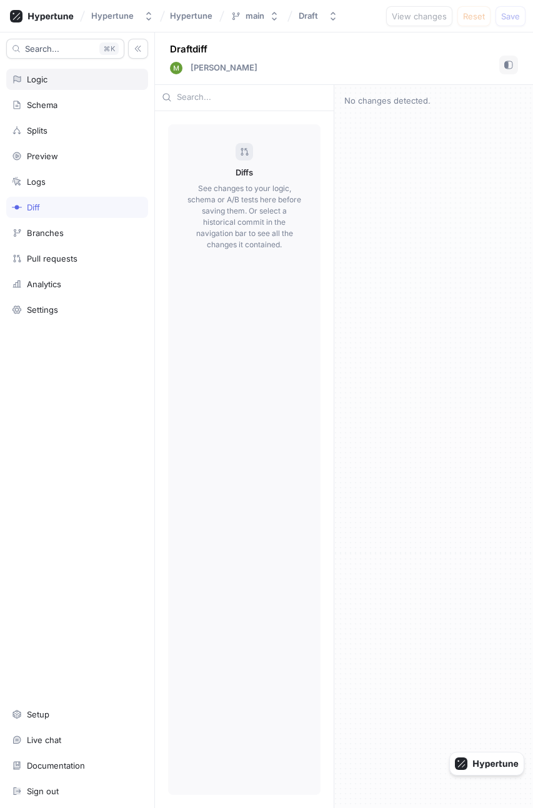
click at [60, 73] on div "Logic" at bounding box center [77, 79] width 142 height 21
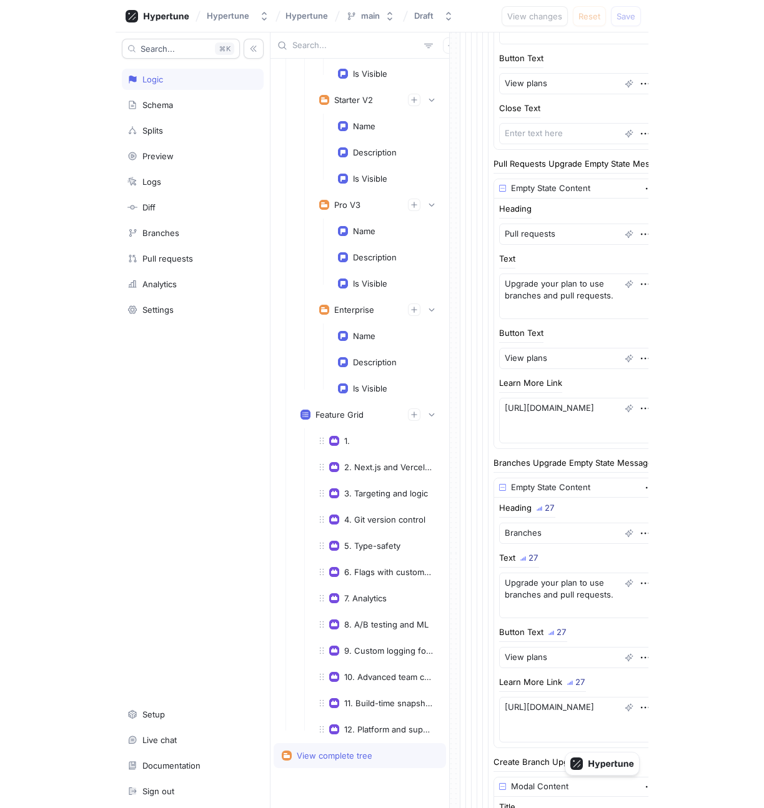
scroll to position [54567, 0]
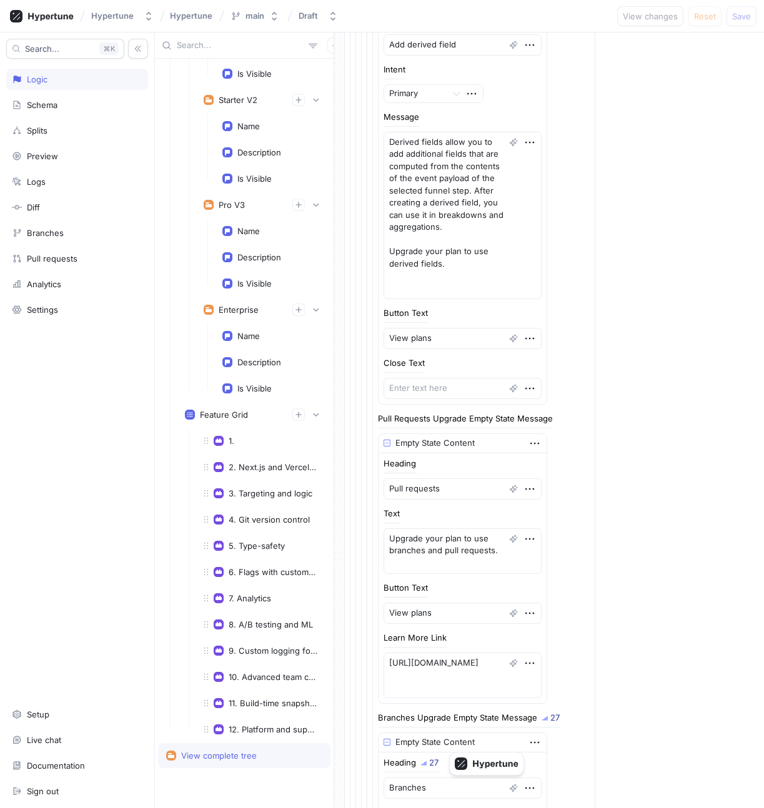
click at [234, 239] on div "Name" at bounding box center [272, 231] width 116 height 25
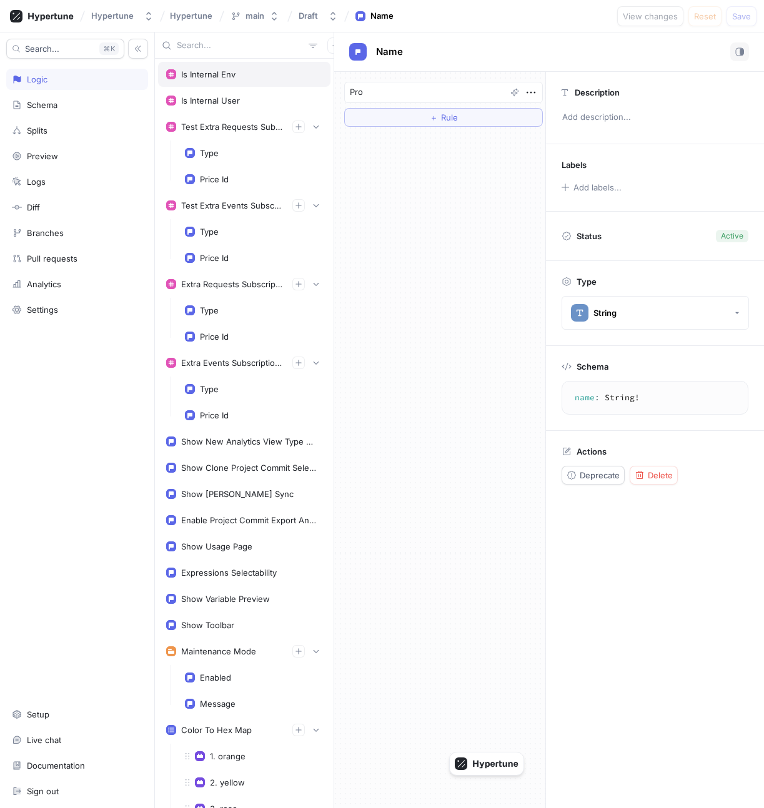
click at [265, 82] on div "Is Internal Env" at bounding box center [244, 74] width 172 height 25
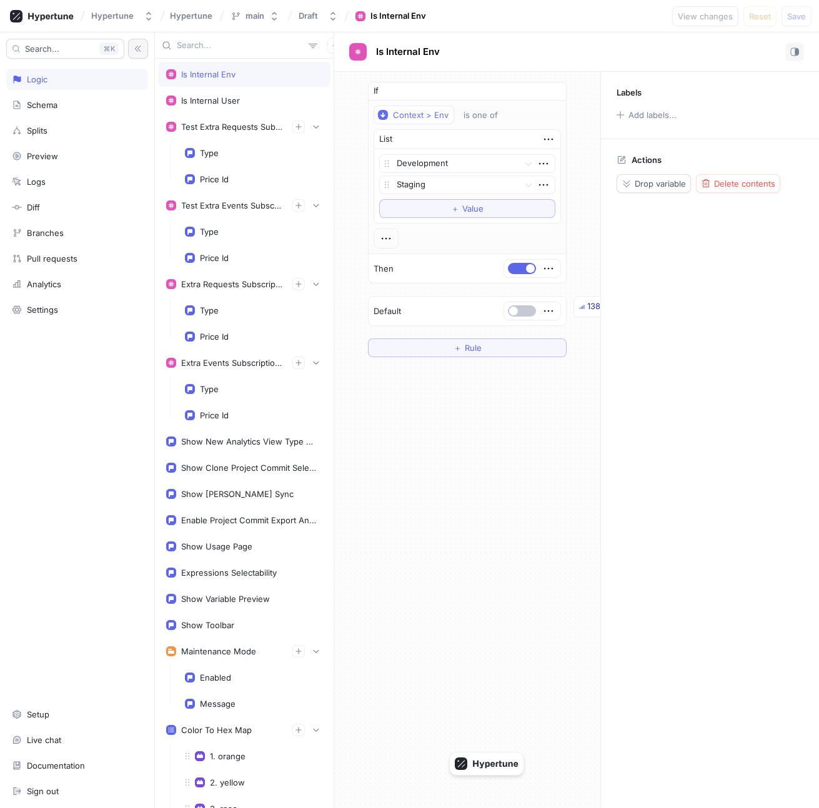
click at [142, 46] on button "button" at bounding box center [138, 49] width 20 height 20
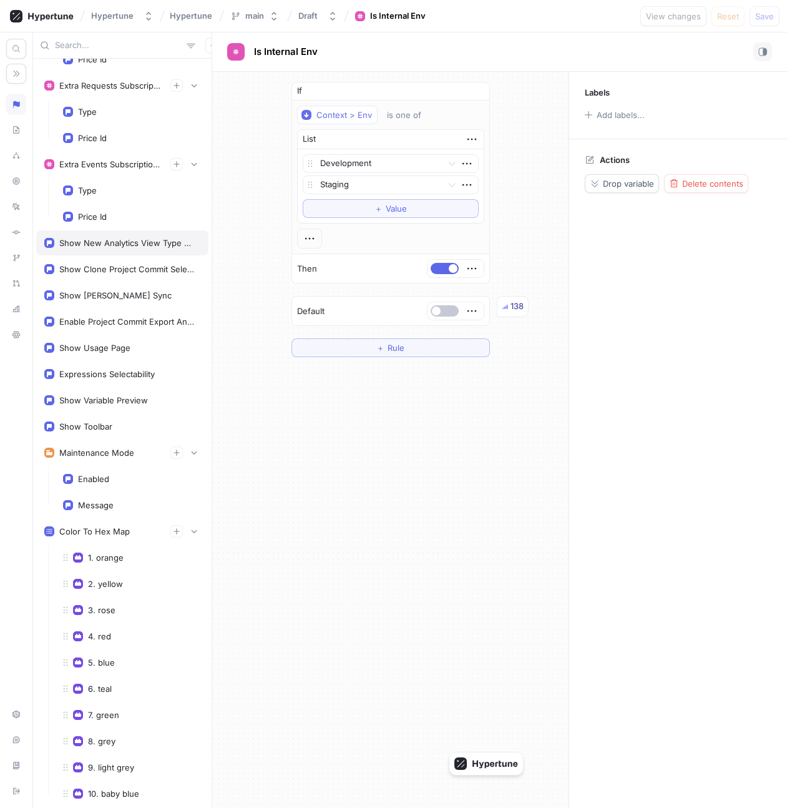
click at [117, 244] on div "Show New Analytics View Type Selector" at bounding box center [127, 243] width 136 height 10
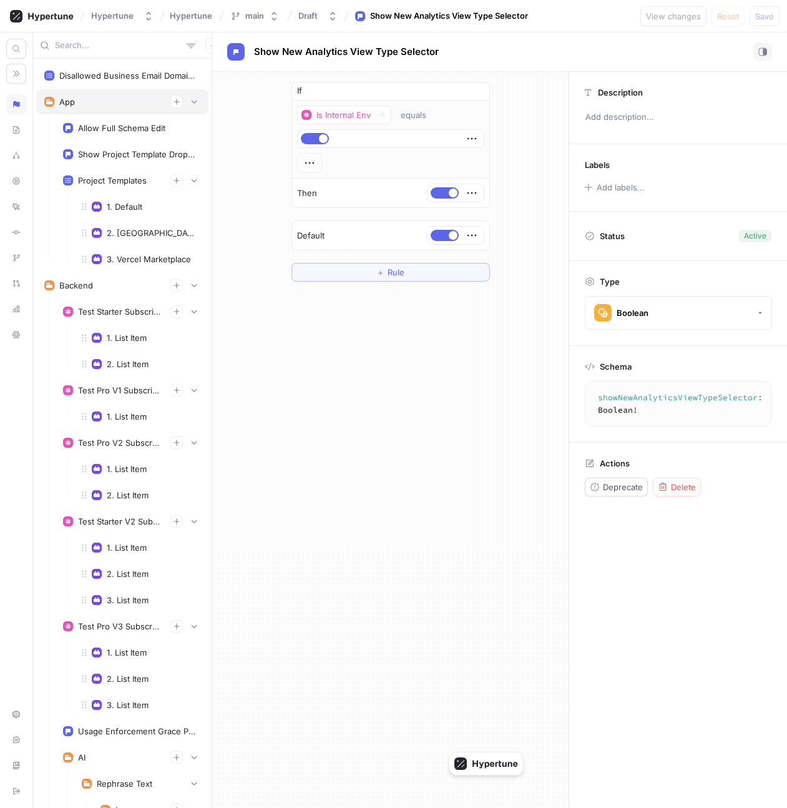
scroll to position [944, 0]
click at [109, 179] on div "Project Templates" at bounding box center [112, 180] width 69 height 10
type textarea "x"
type textarea "projectTemplates: [ProjectTemplates!]!"
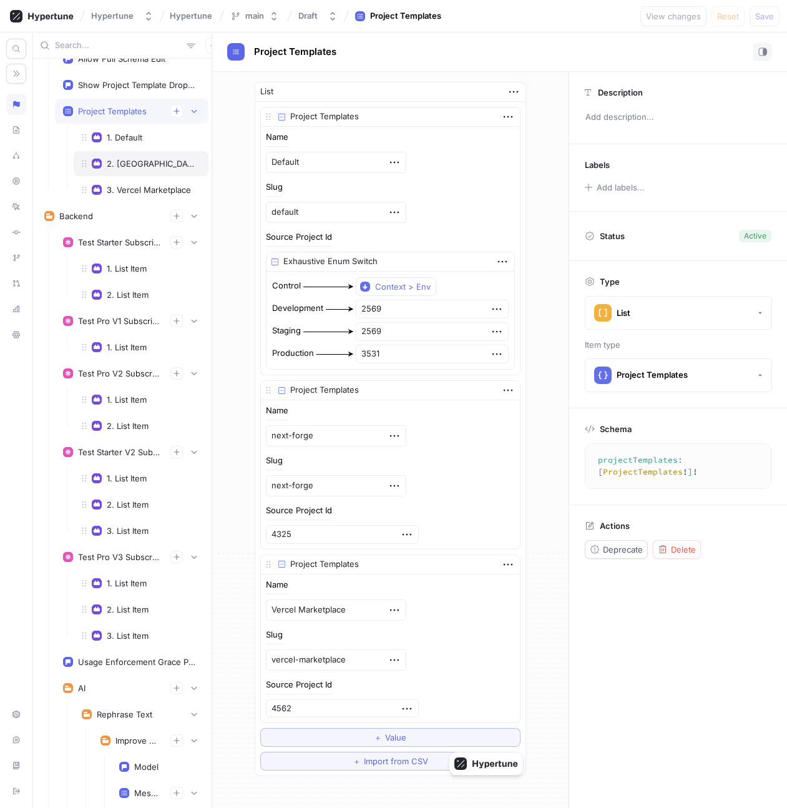
scroll to position [1015, 0]
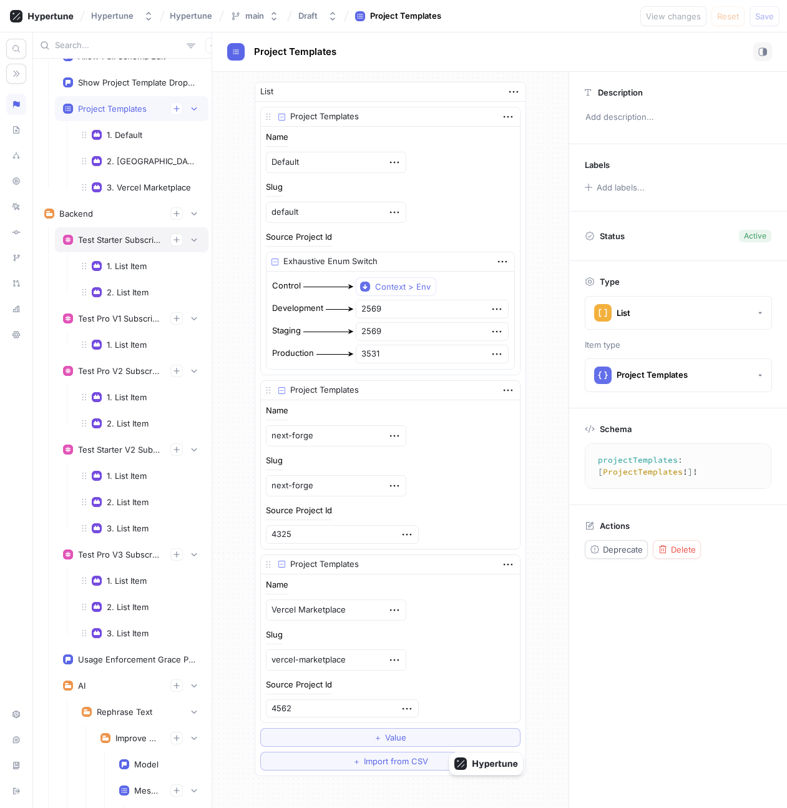
click at [126, 241] on div "Test Starter Subscription Items" at bounding box center [119, 240] width 82 height 10
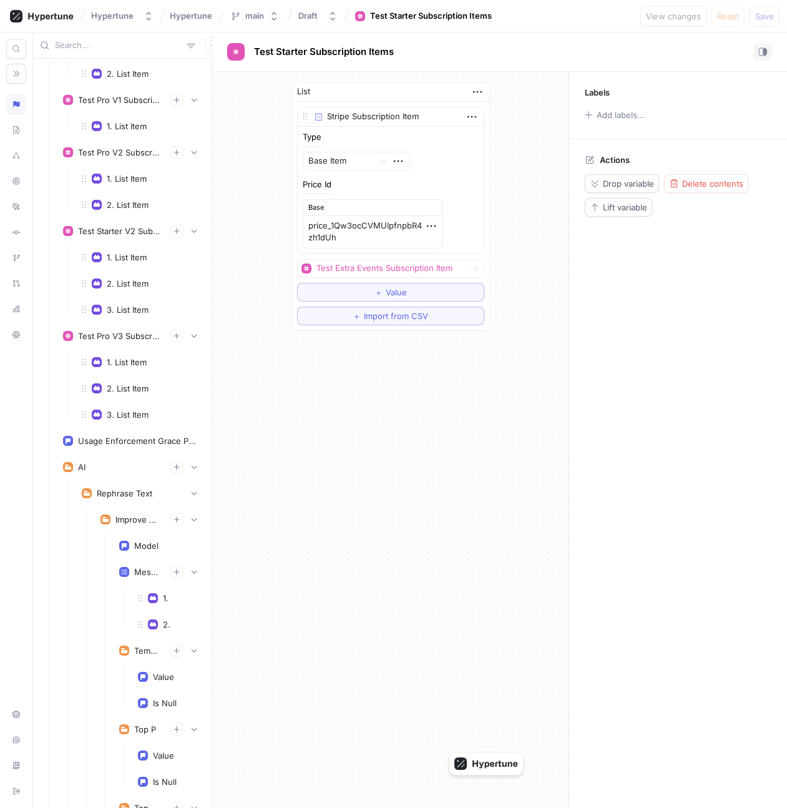
scroll to position [1546, 0]
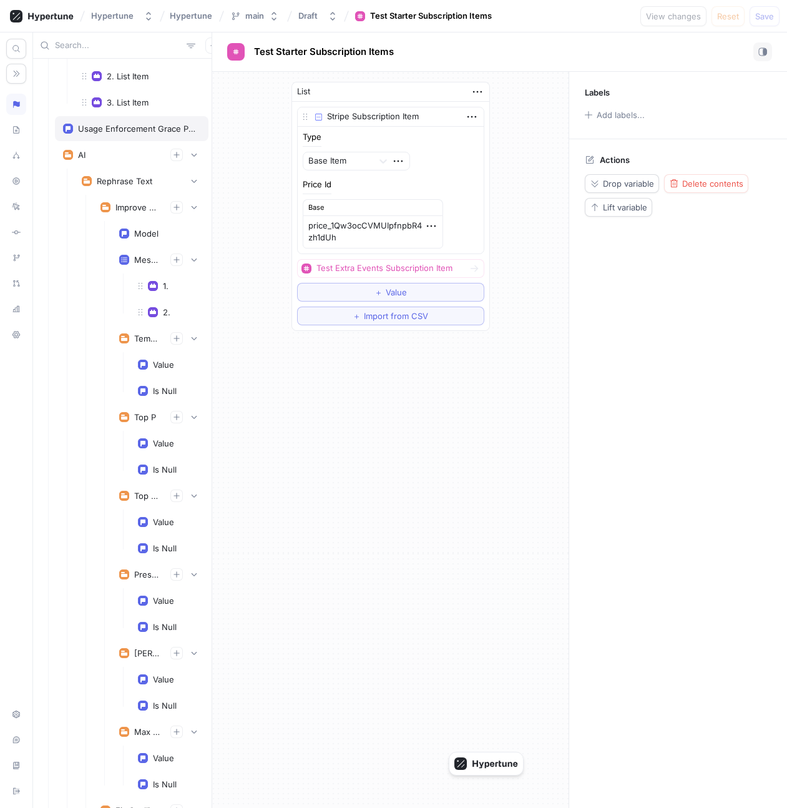
click at [118, 133] on div "Usage Enforcement Grace Period Ms" at bounding box center [136, 129] width 117 height 10
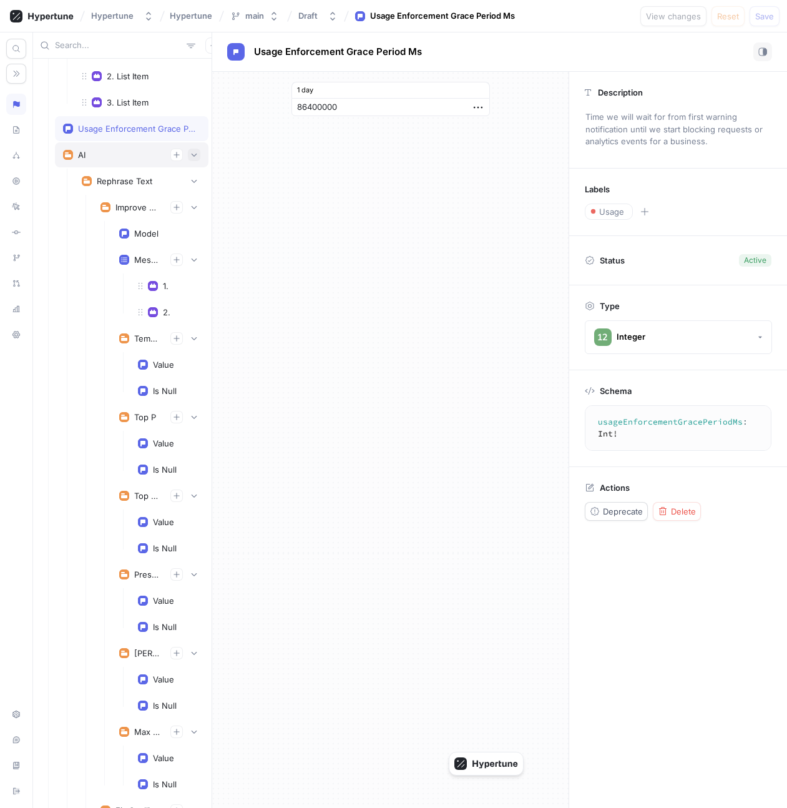
click at [197, 154] on icon "button" at bounding box center [193, 154] width 7 height 7
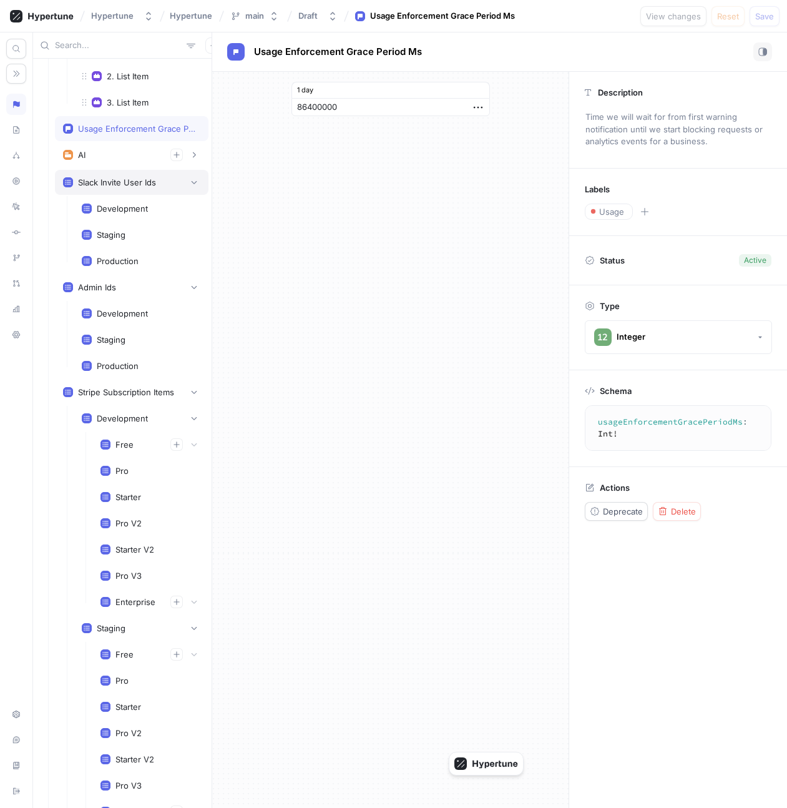
click at [159, 183] on div "Slack Invite User Ids" at bounding box center [131, 182] width 137 height 12
type textarea "x"
type textarea "slackInviteUserIds: [String!]!"
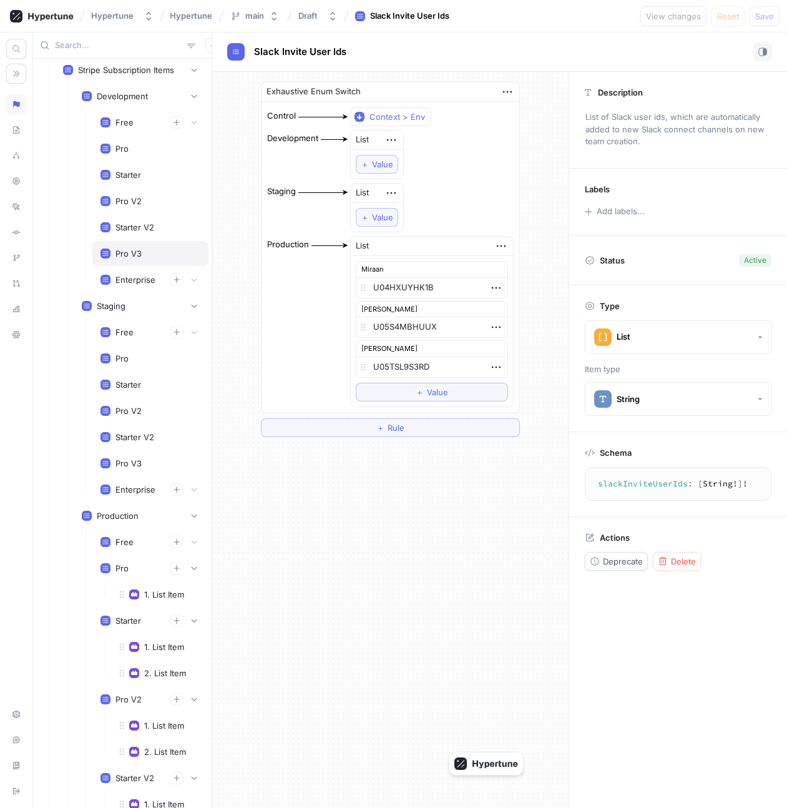
scroll to position [1857, 0]
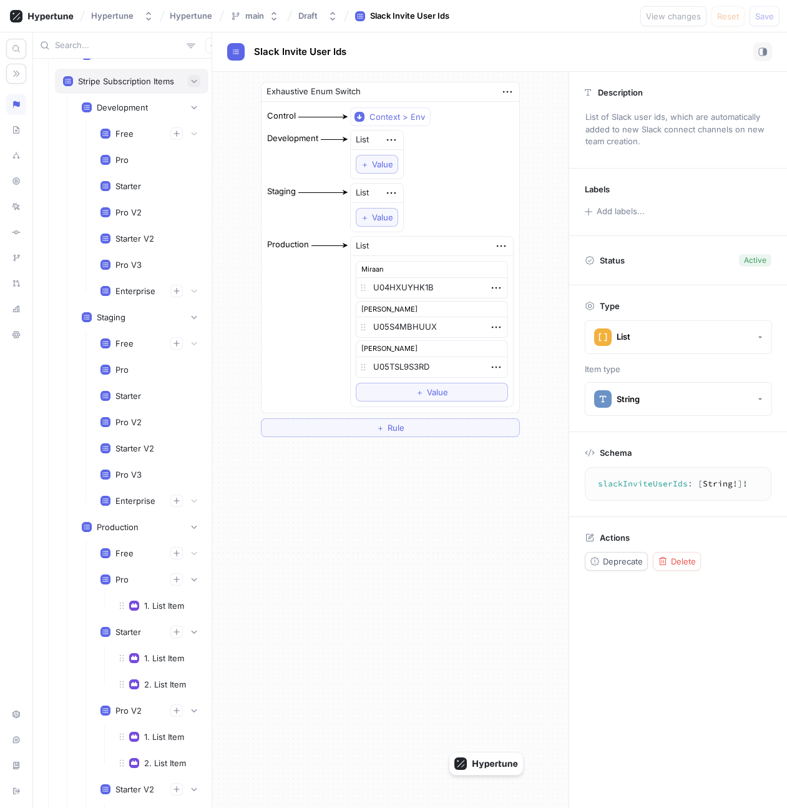
click at [196, 83] on icon "button" at bounding box center [193, 80] width 7 height 7
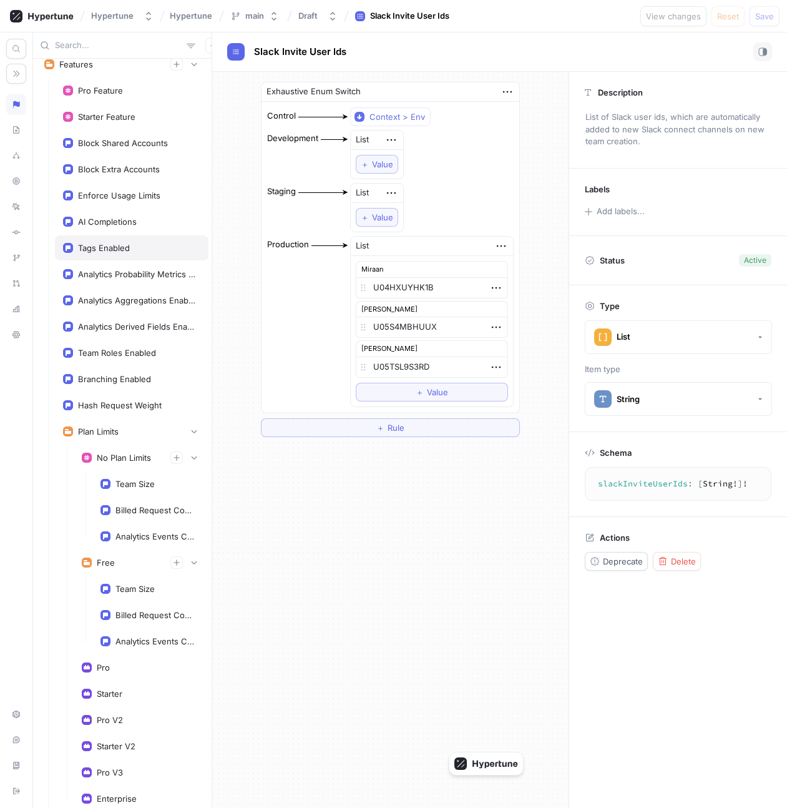
scroll to position [1976, 0]
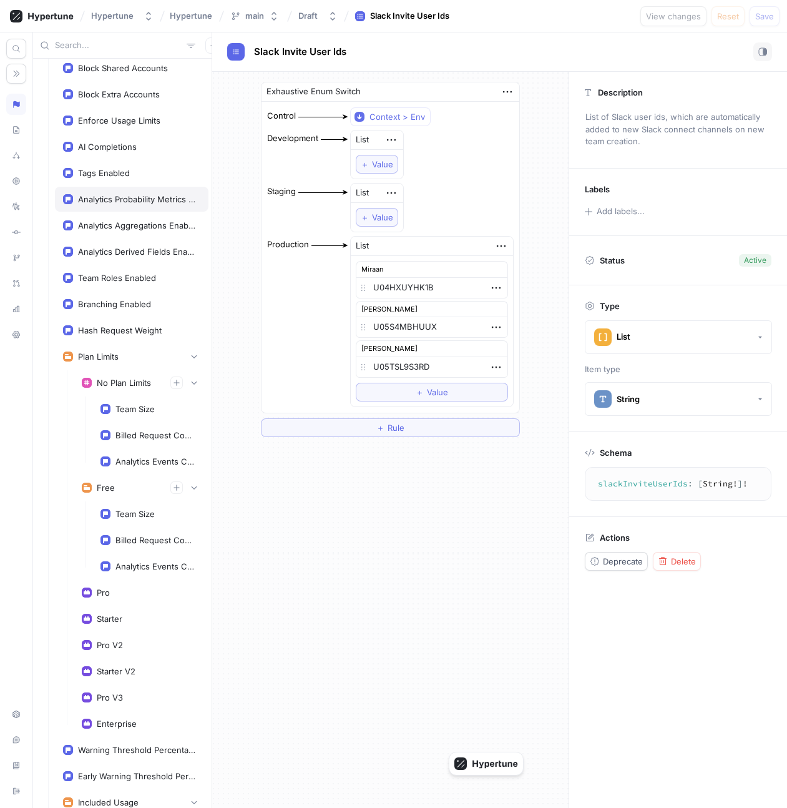
type textarea "x"
click at [135, 201] on div "Analytics Probability Metrics Enabled" at bounding box center [136, 199] width 117 height 10
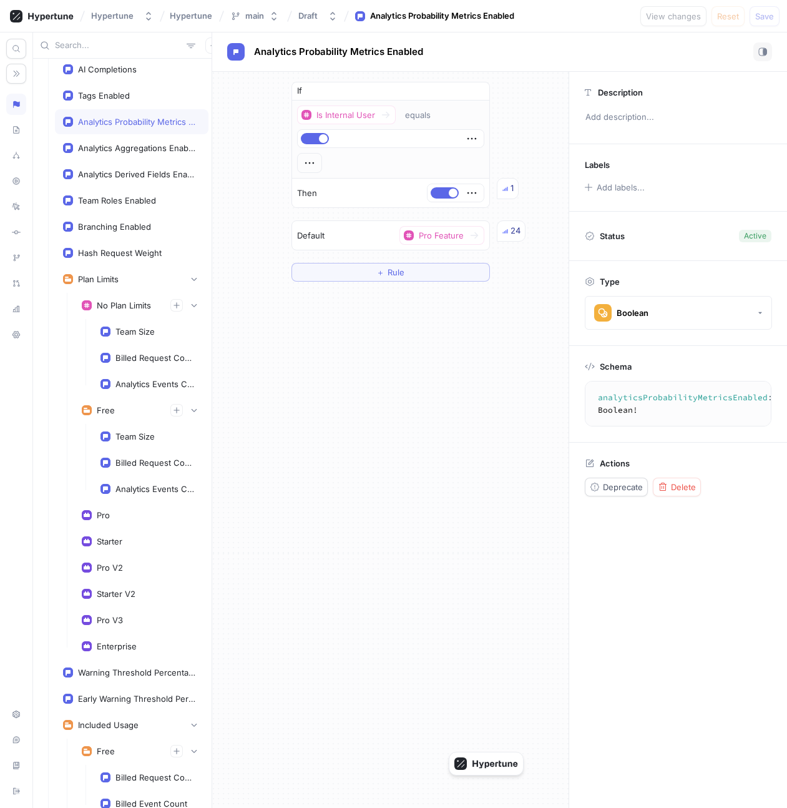
scroll to position [2055, 0]
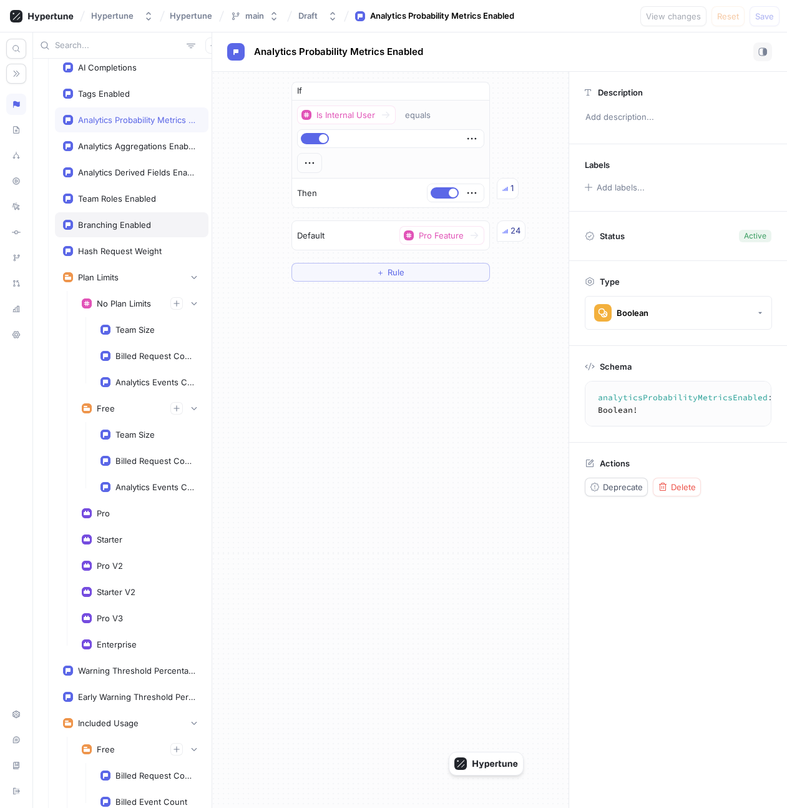
click at [136, 235] on div "Branching Enabled" at bounding box center [132, 224] width 154 height 25
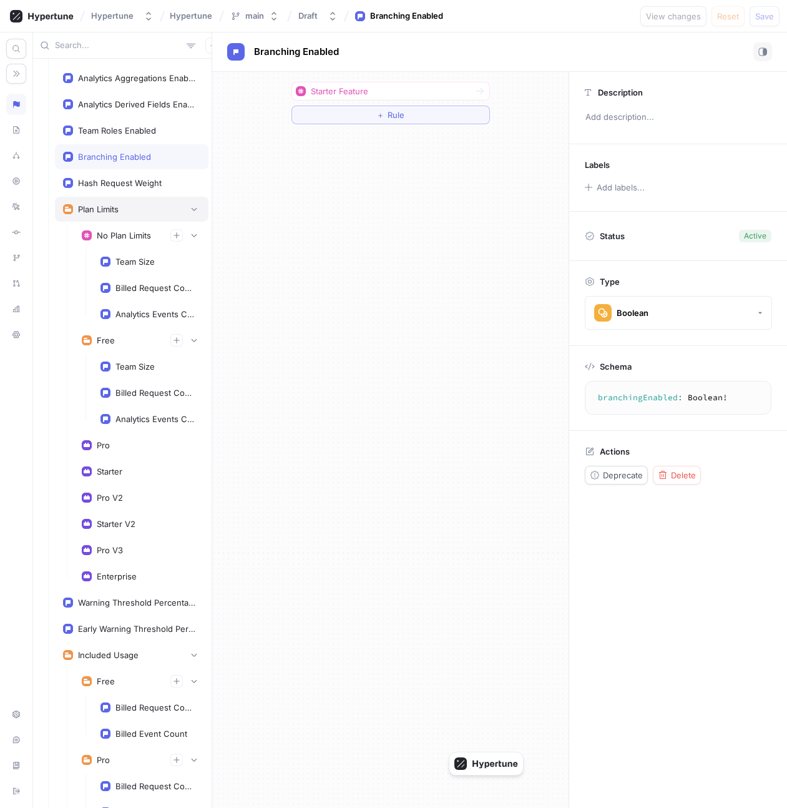
click at [130, 217] on div "Plan Limits" at bounding box center [132, 209] width 154 height 25
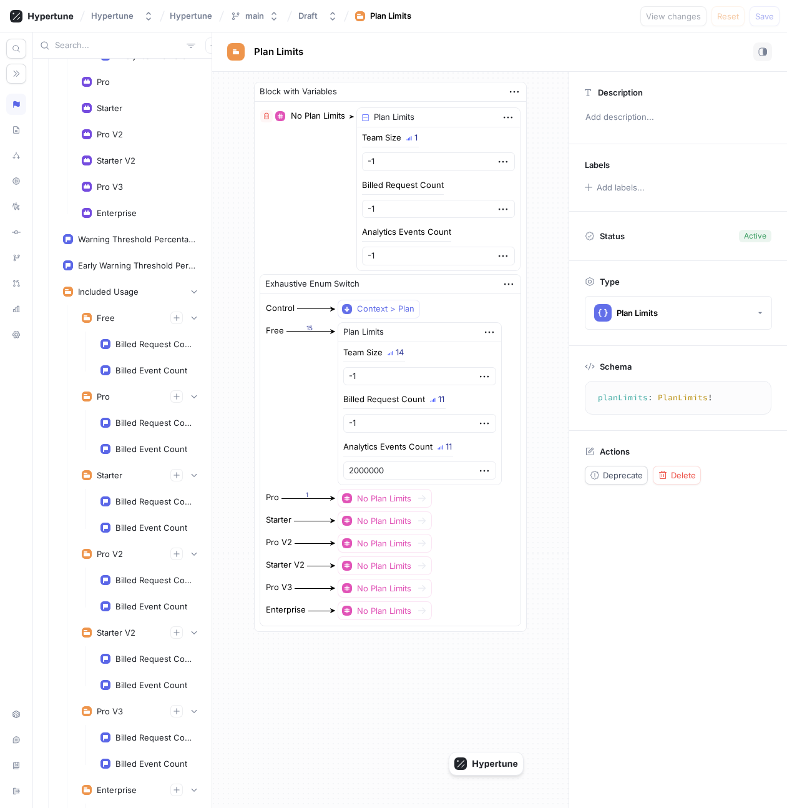
scroll to position [2570, 0]
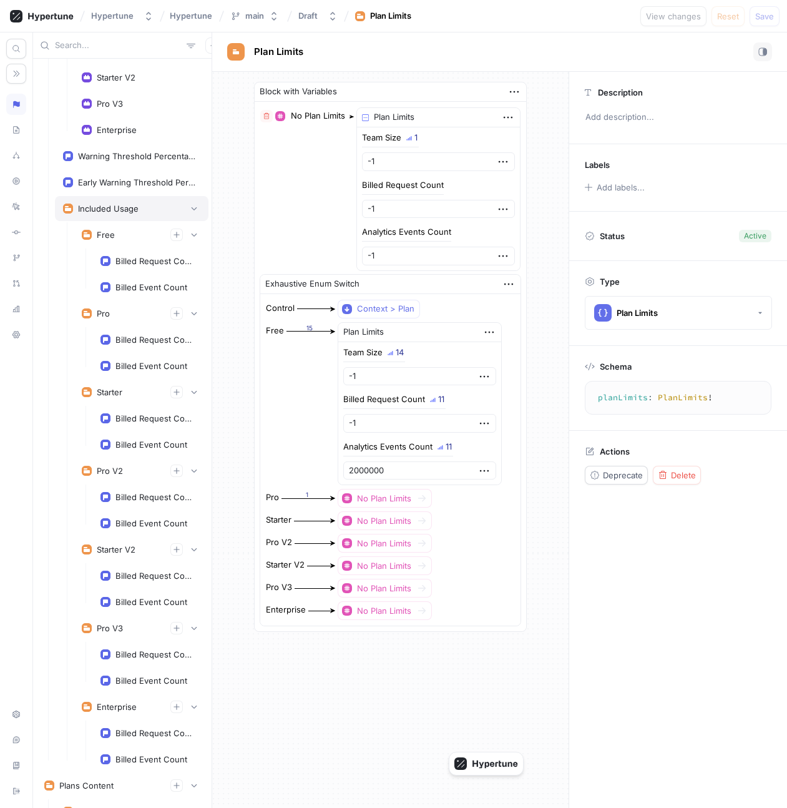
click at [129, 212] on div "Included Usage" at bounding box center [108, 209] width 61 height 10
type textarea "includedUsage: IncludedUsage!"
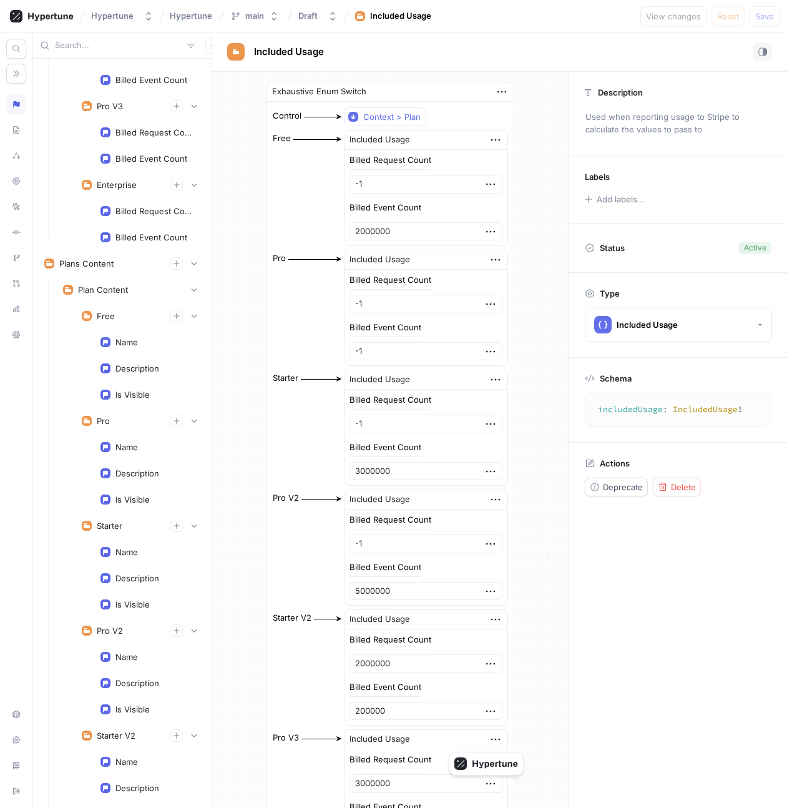
scroll to position [3119, 0]
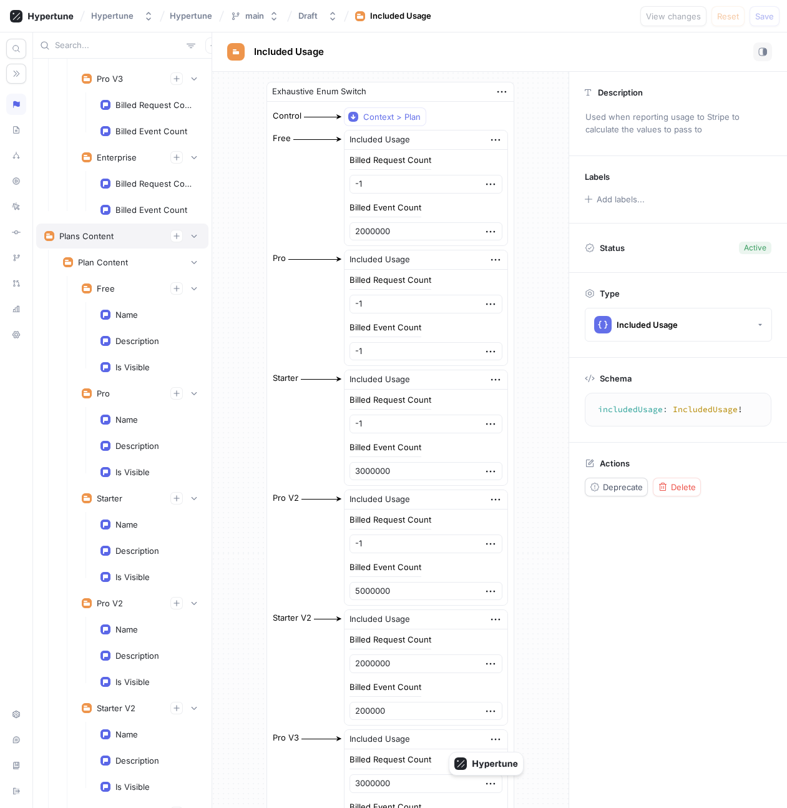
click at [131, 245] on div "Plans Content" at bounding box center [122, 236] width 172 height 25
type textarea "x"
type textarea "plansContent: PlansContentData!"
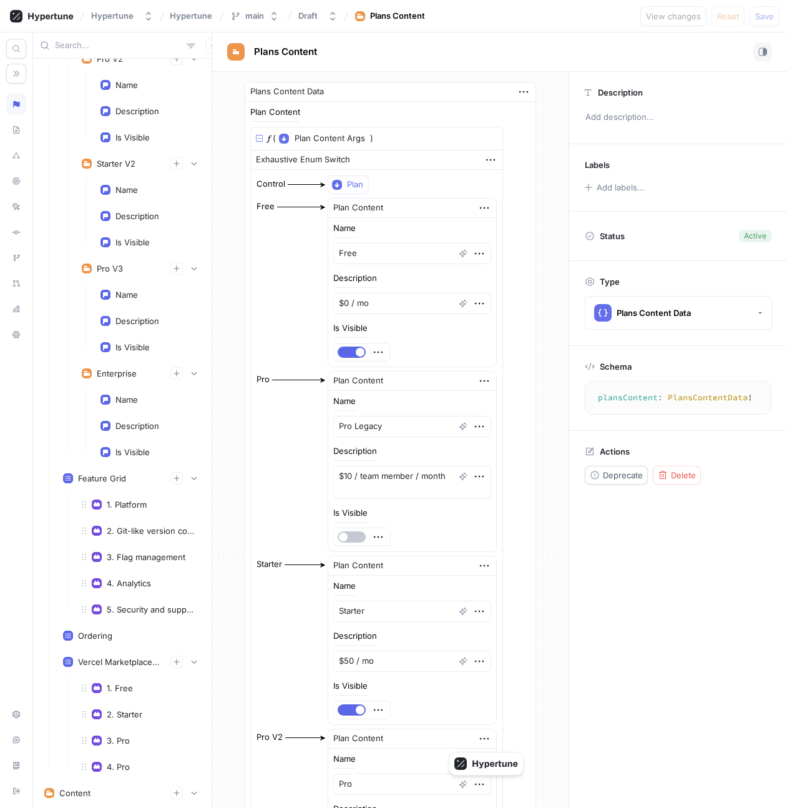
scroll to position [3837, 0]
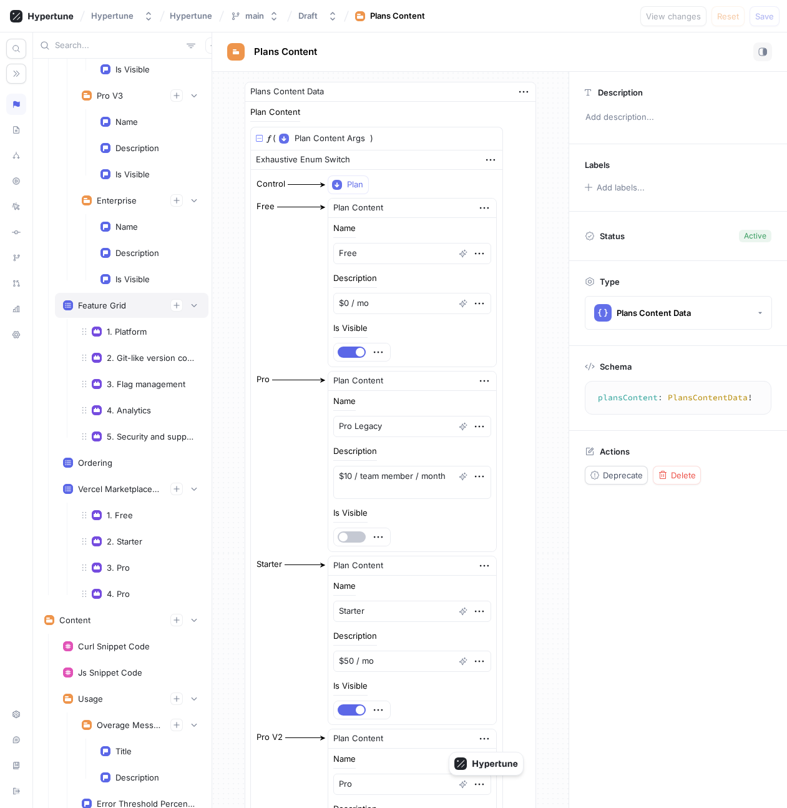
click at [120, 298] on div "Feature Grid" at bounding box center [132, 305] width 154 height 25
type textarea "x"
type textarea "featureGrid: [FeatureGroup!]!"
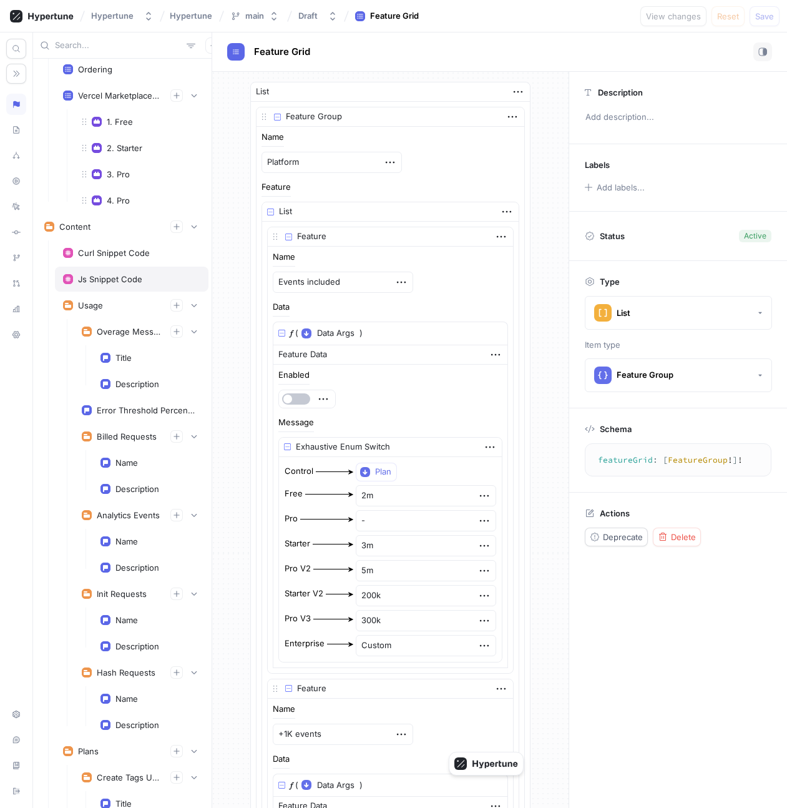
scroll to position [4234, 0]
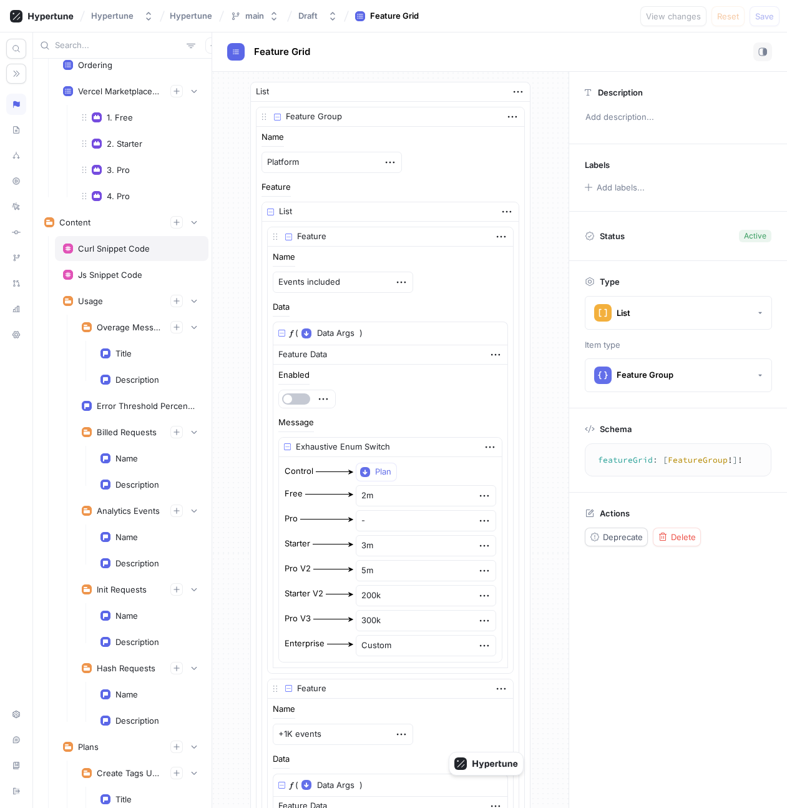
click at [110, 257] on div "Curl Snippet Code" at bounding box center [132, 248] width 154 height 25
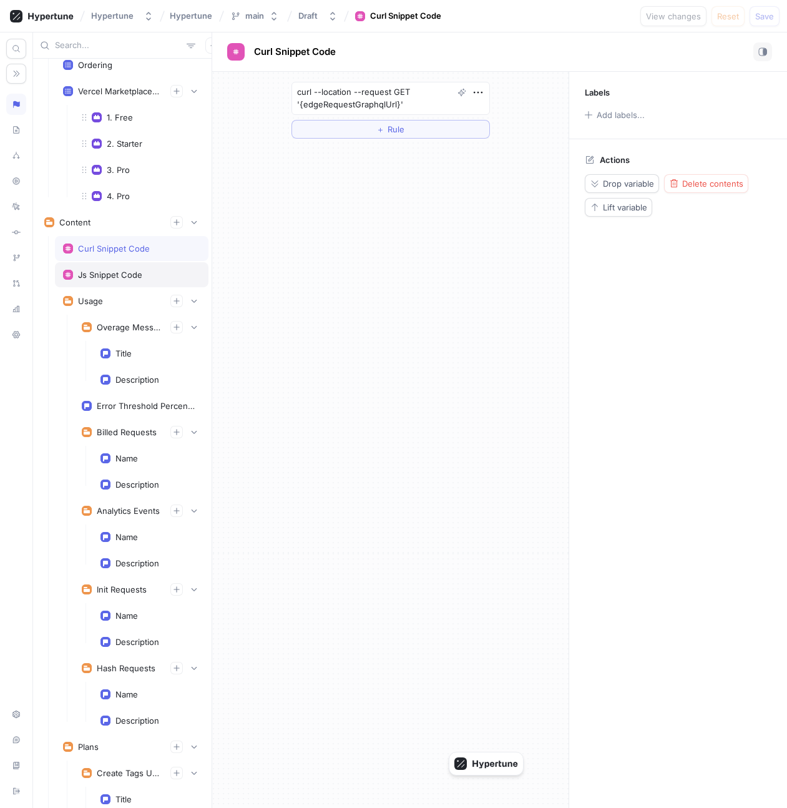
click at [125, 279] on div "Js Snippet Code" at bounding box center [110, 275] width 64 height 10
type textarea "x"
type textarea "/* * @param {Object} variables - e.g. {queryVariables} * @returns {Promise<Obje…"
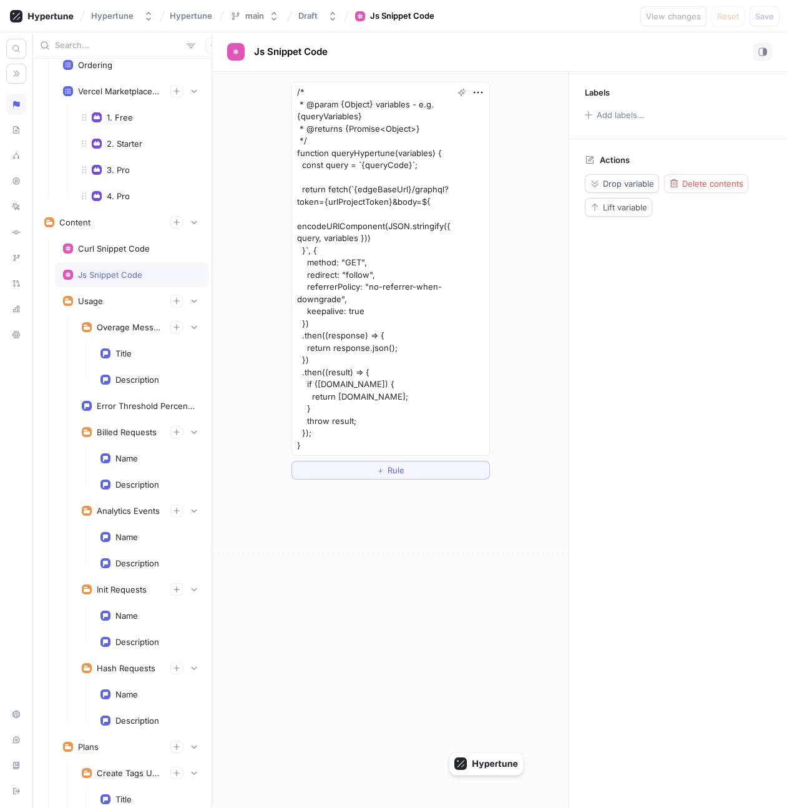
scroll to position [4302, 0]
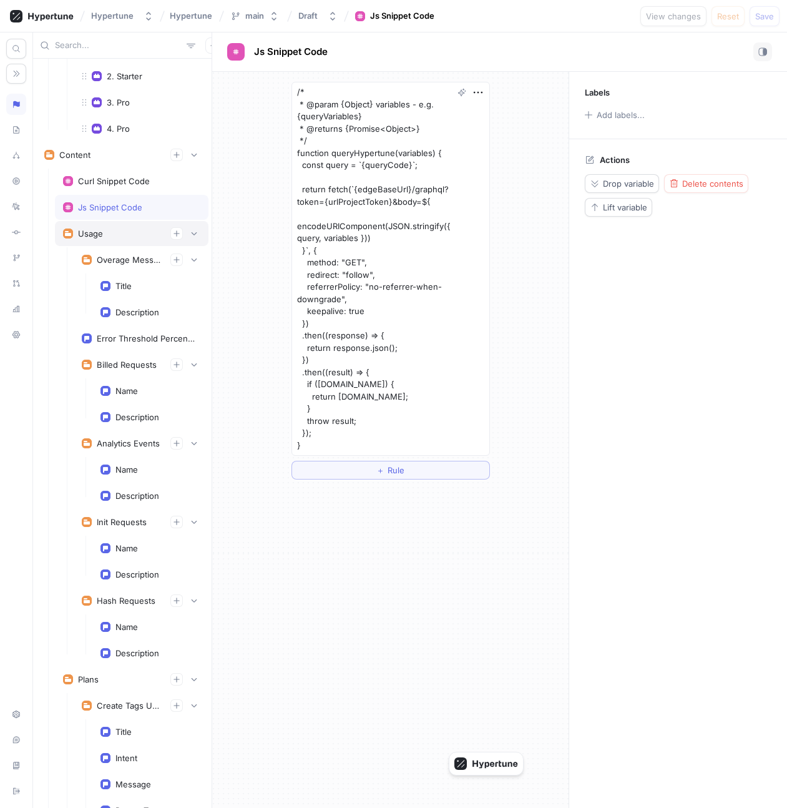
click at [126, 237] on div "Usage" at bounding box center [131, 233] width 137 height 12
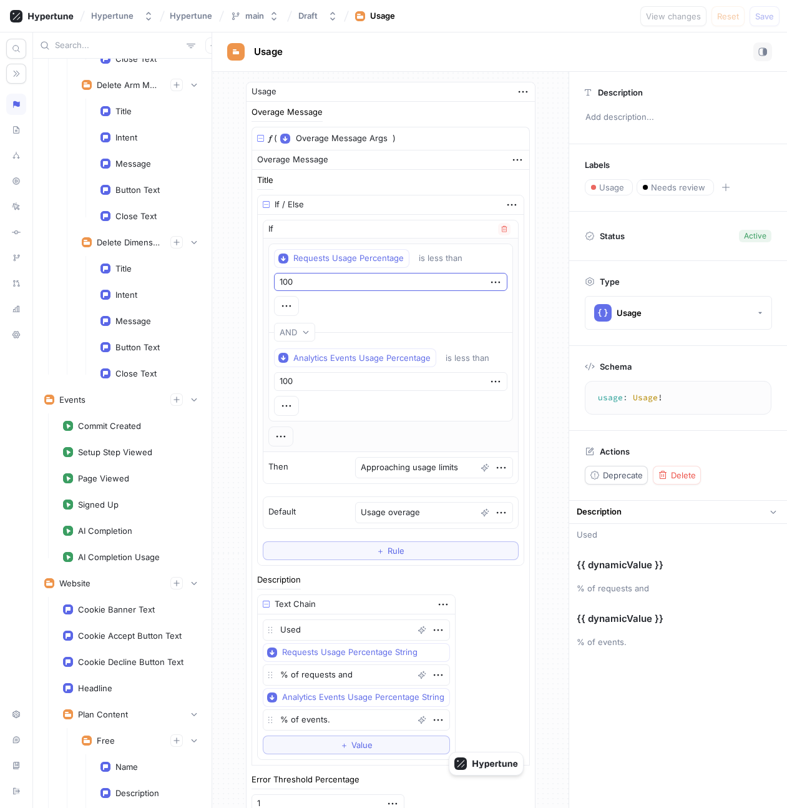
scroll to position [11976, 0]
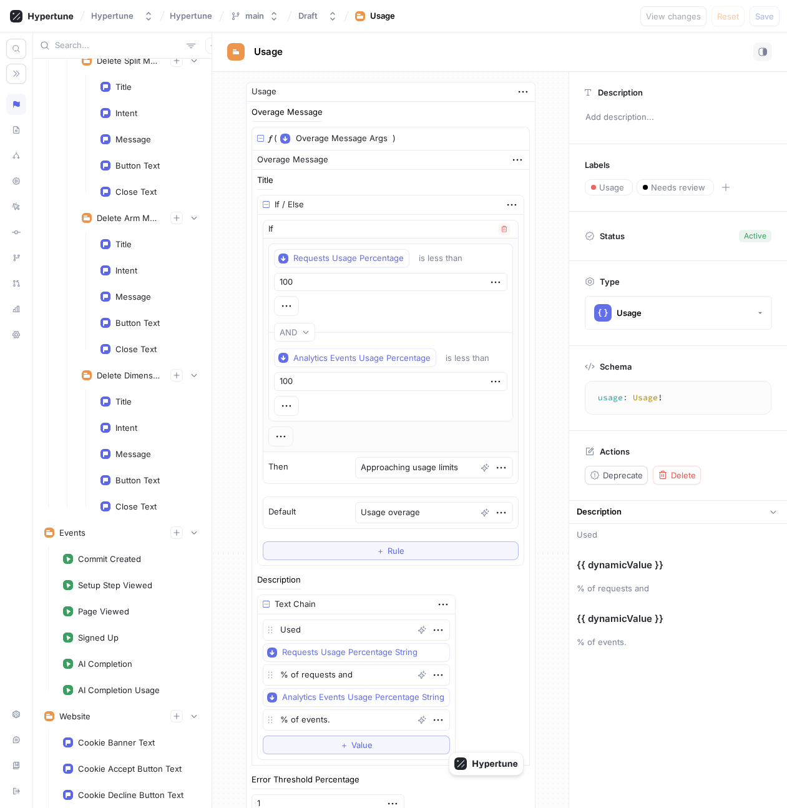
type textarea "x"
